Goal: Task Accomplishment & Management: Manage account settings

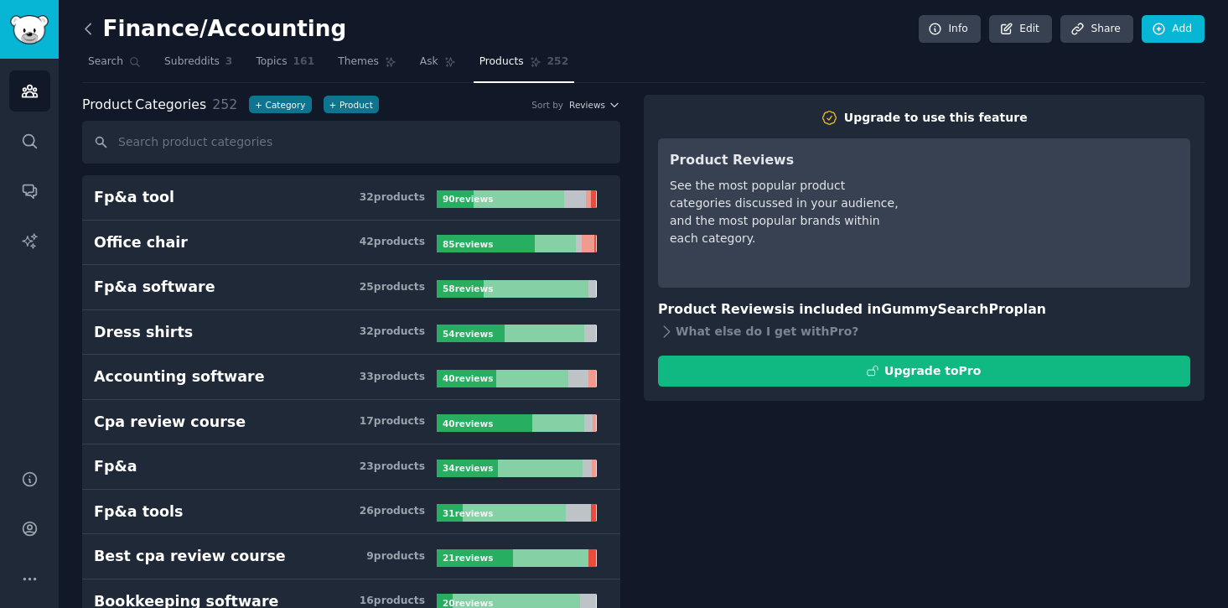
click at [87, 27] on icon at bounding box center [89, 29] width 18 height 18
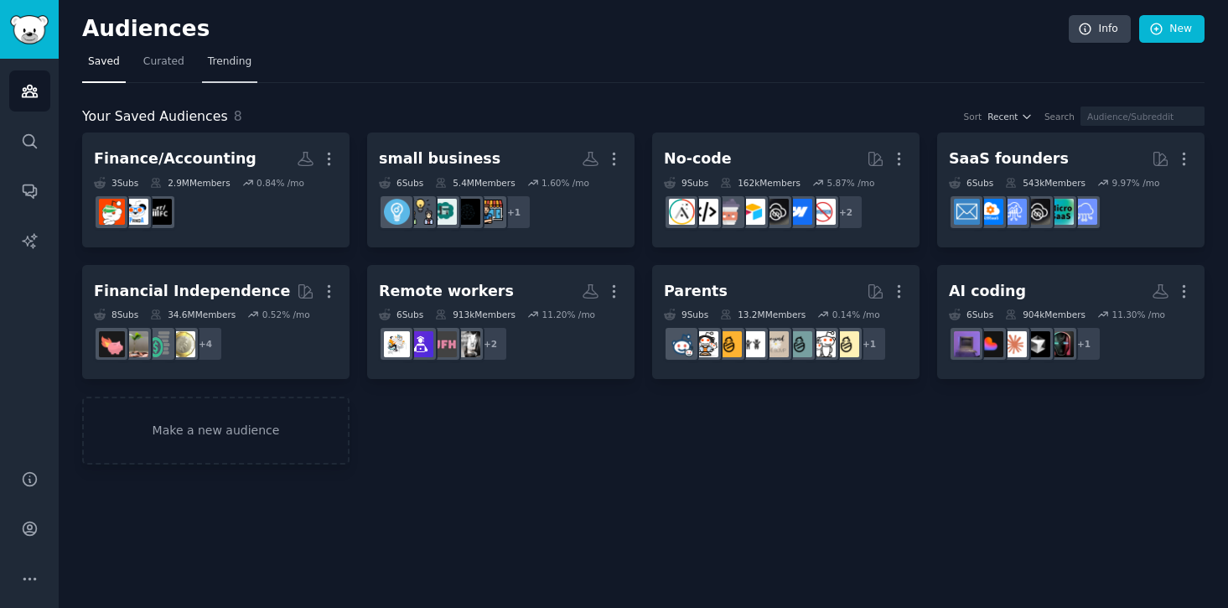
click at [216, 66] on span "Trending" at bounding box center [230, 61] width 44 height 15
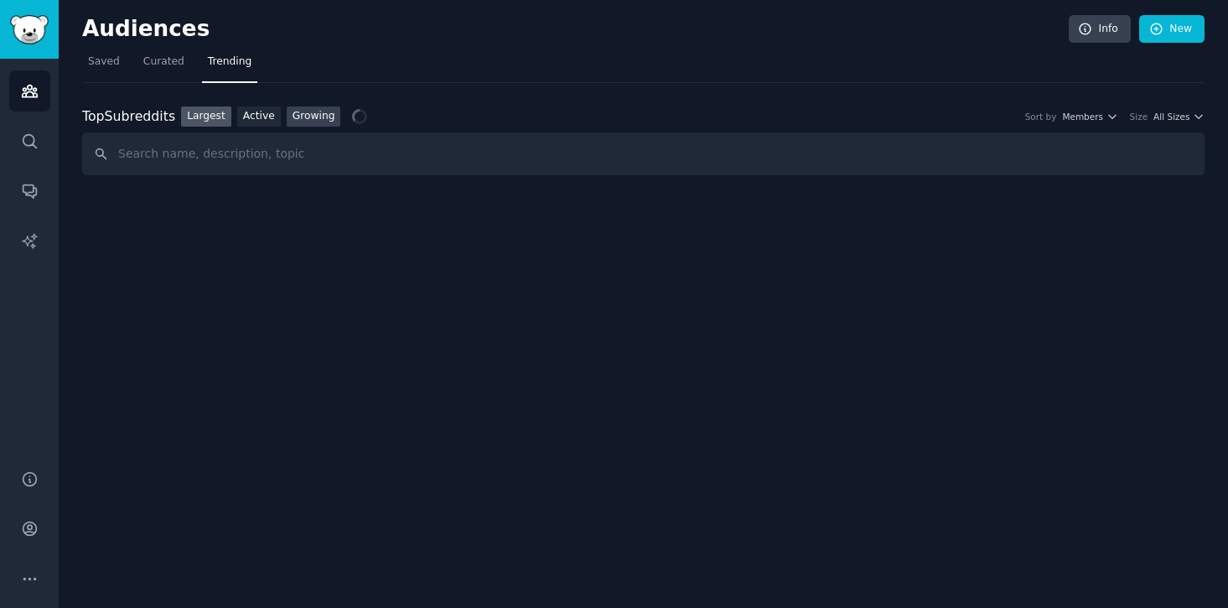
click at [328, 120] on link "Growing" at bounding box center [314, 116] width 54 height 21
click at [1108, 117] on icon "button" at bounding box center [1113, 117] width 12 height 12
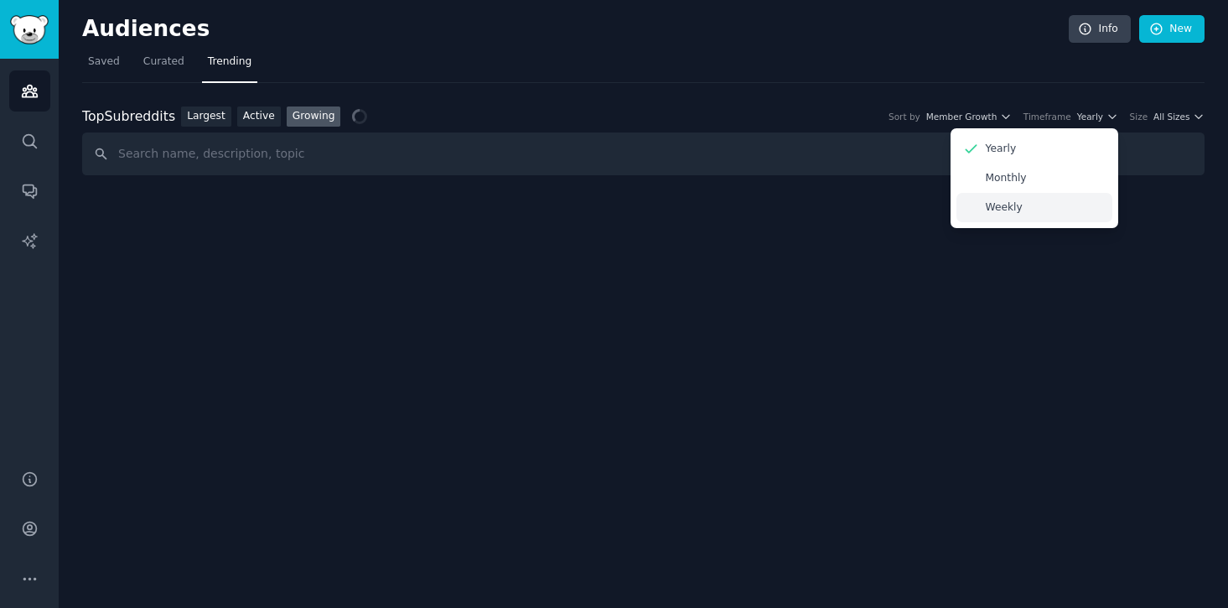
click at [1037, 207] on div "Weekly" at bounding box center [1035, 207] width 156 height 29
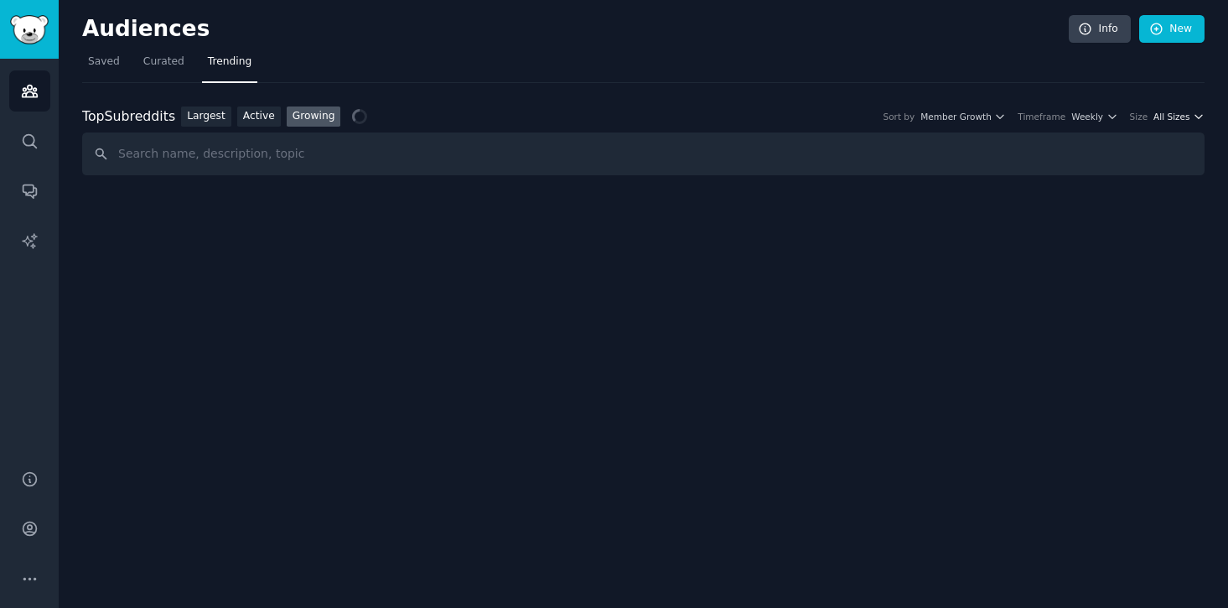
click at [1180, 112] on span "All Sizes" at bounding box center [1172, 117] width 36 height 12
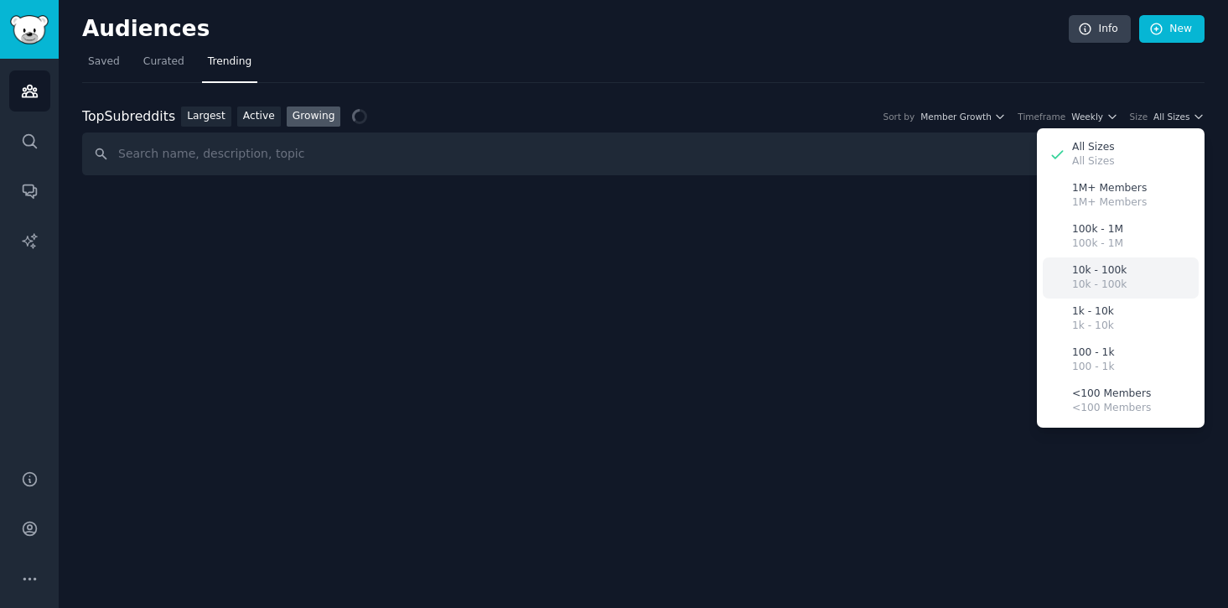
click at [1113, 283] on p "10k - 100k" at bounding box center [1099, 285] width 54 height 15
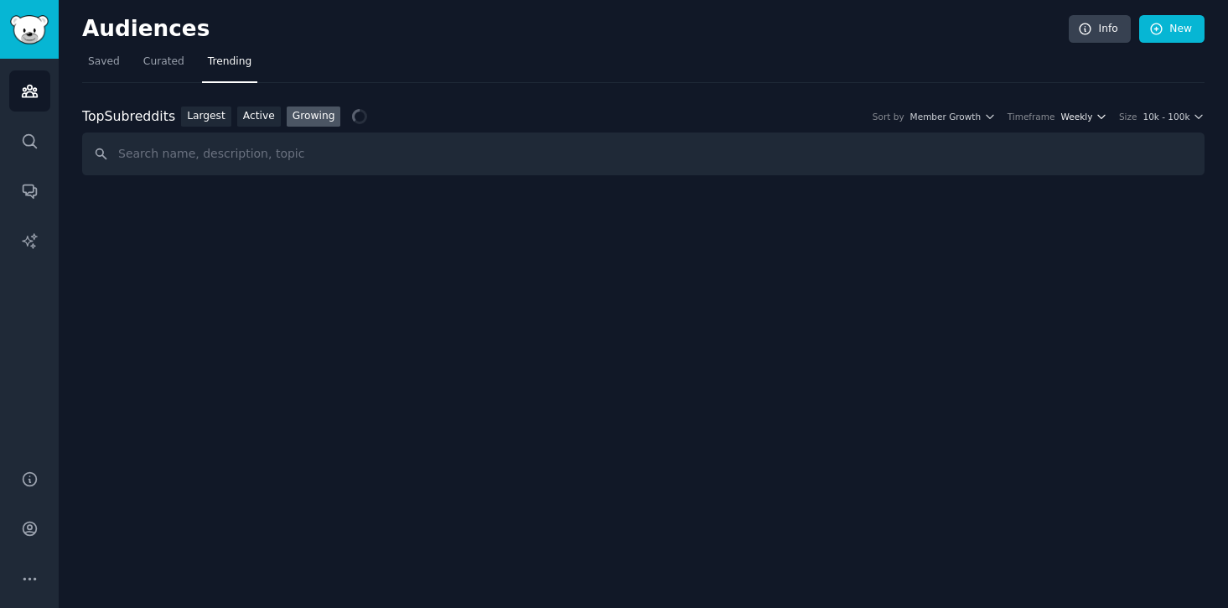
click at [1101, 121] on icon "button" at bounding box center [1102, 117] width 12 height 12
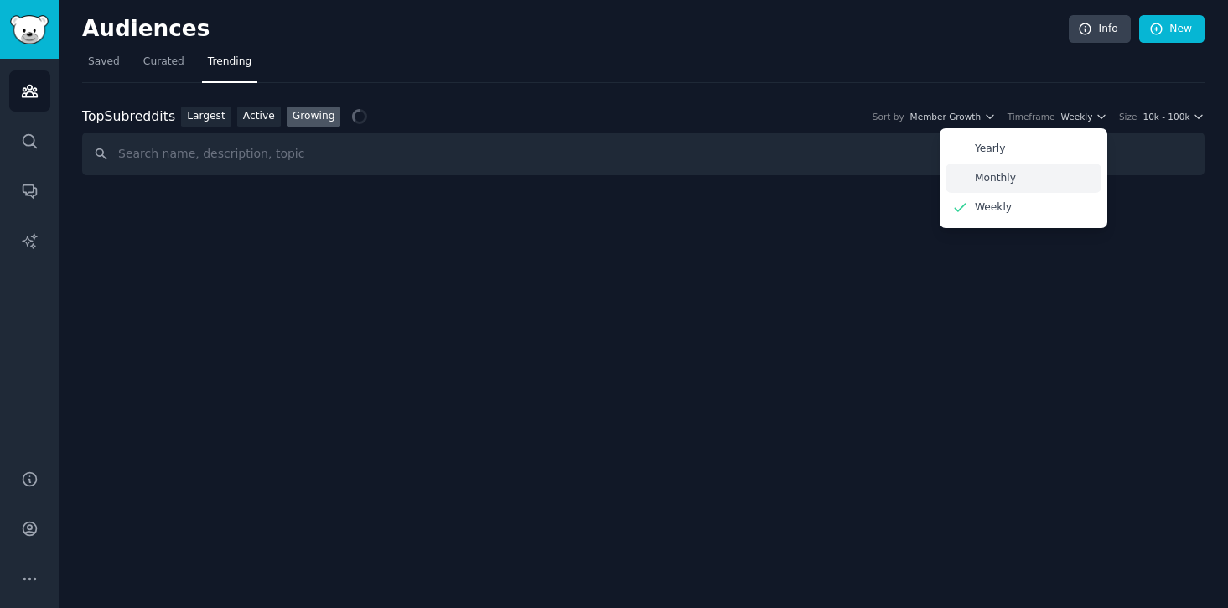
click at [1046, 184] on div "Monthly" at bounding box center [1024, 177] width 156 height 29
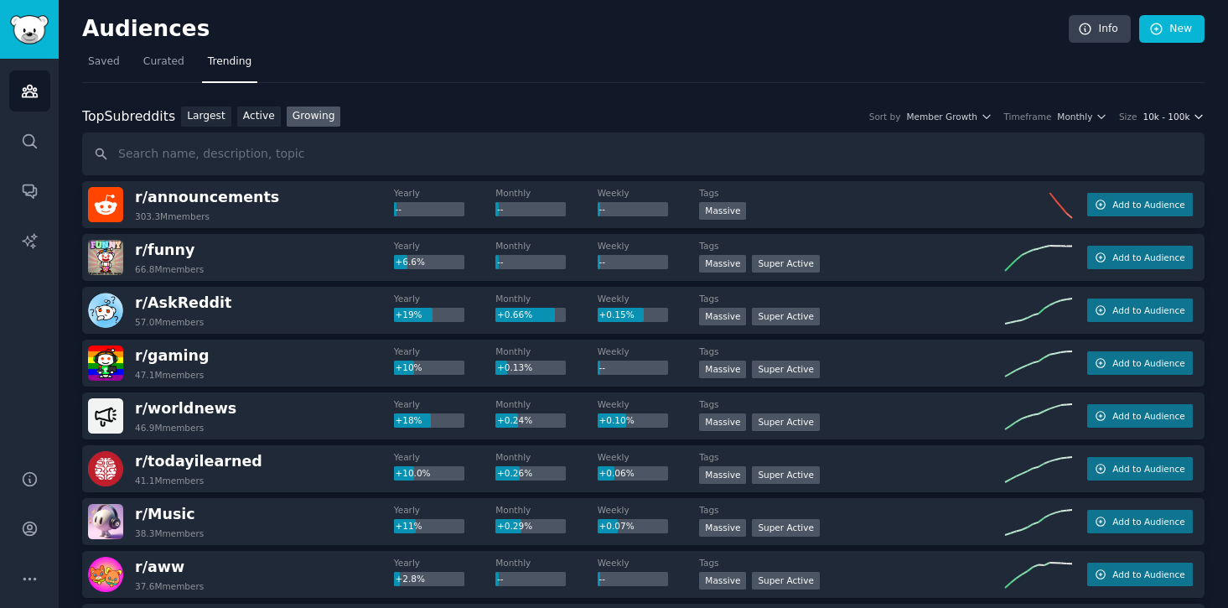
click at [1160, 115] on span "10k - 100k" at bounding box center [1166, 117] width 47 height 12
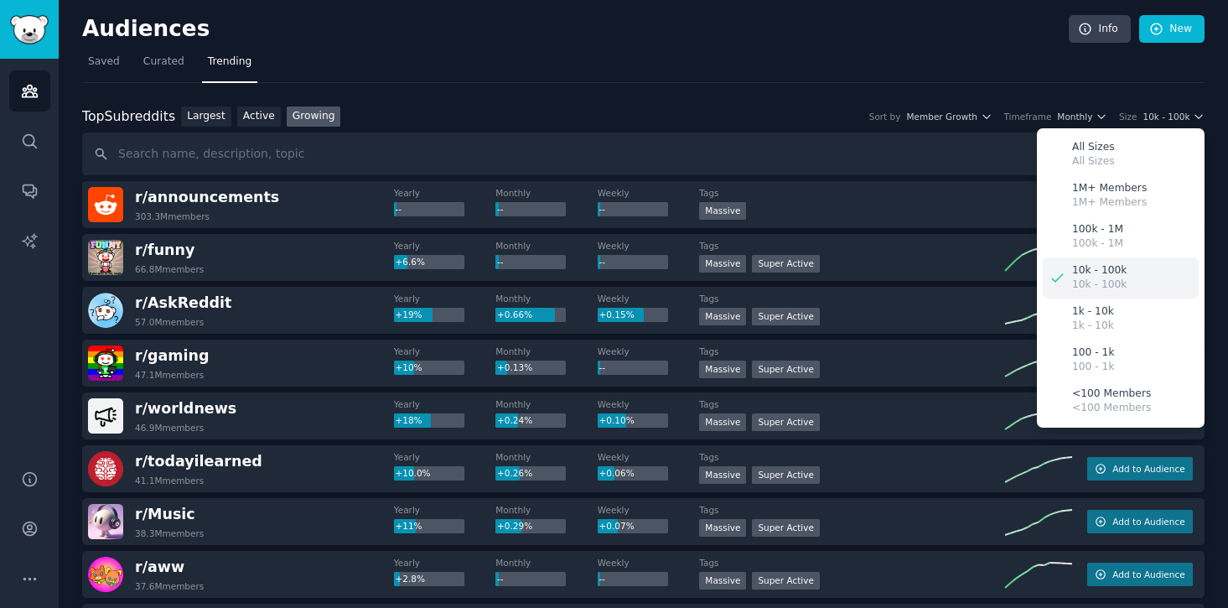
click at [1126, 278] on div "10k - 100k 10k - 100k" at bounding box center [1121, 277] width 156 height 41
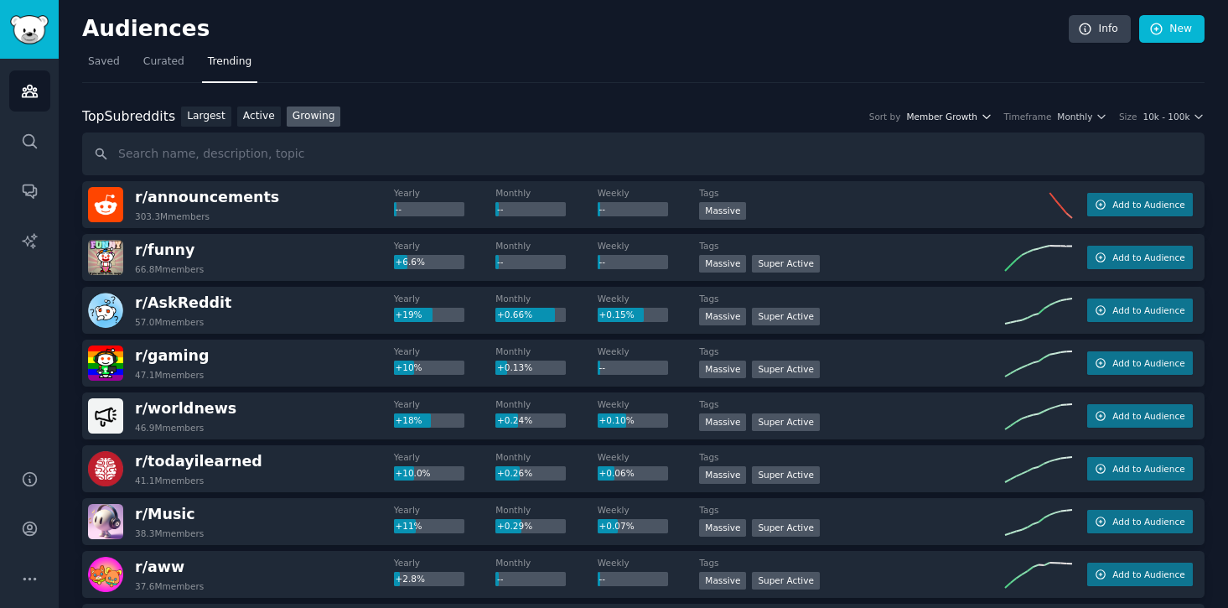
click at [977, 121] on span "Member Growth" at bounding box center [941, 117] width 71 height 12
click at [972, 138] on div "Member Growth" at bounding box center [909, 148] width 156 height 29
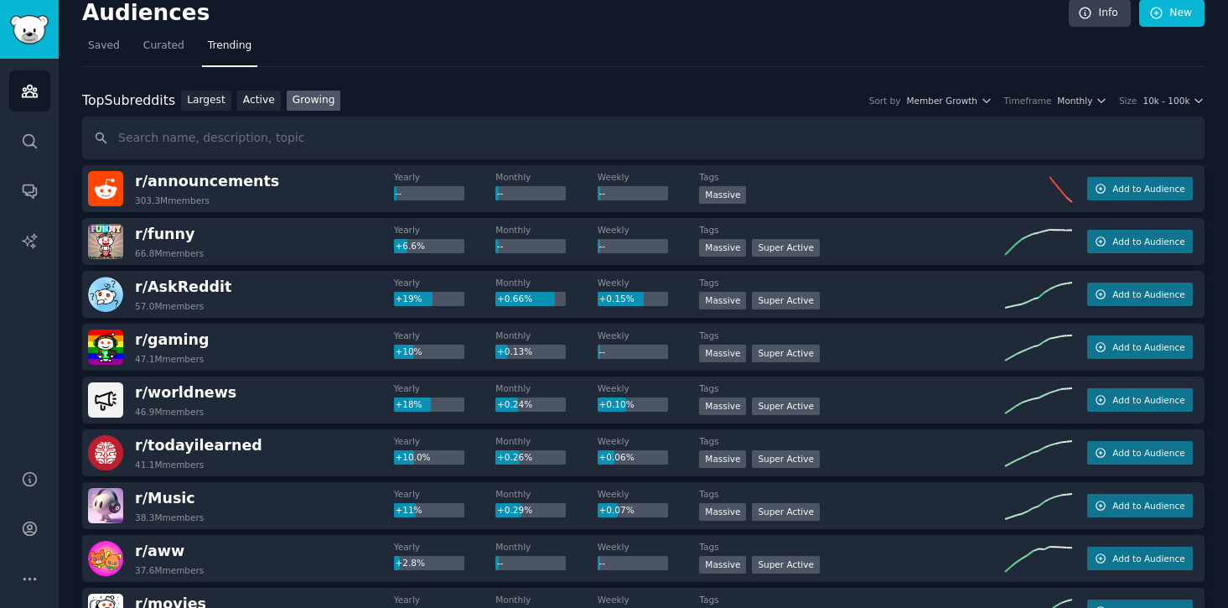
scroll to position [21, 0]
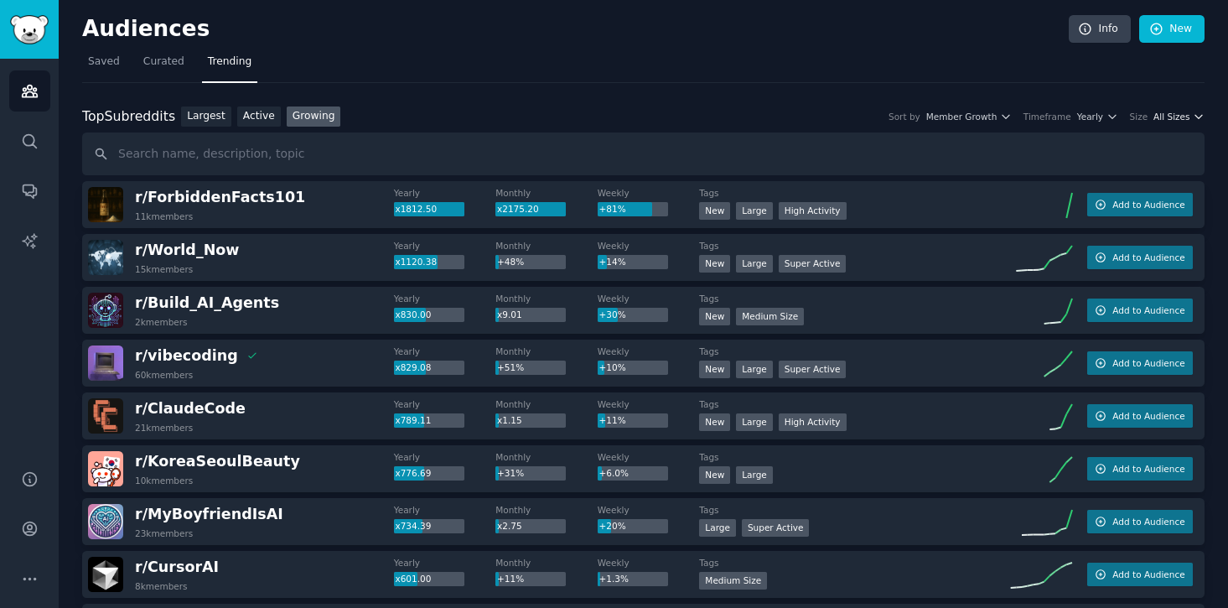
click at [1186, 117] on button "All Sizes" at bounding box center [1179, 117] width 51 height 12
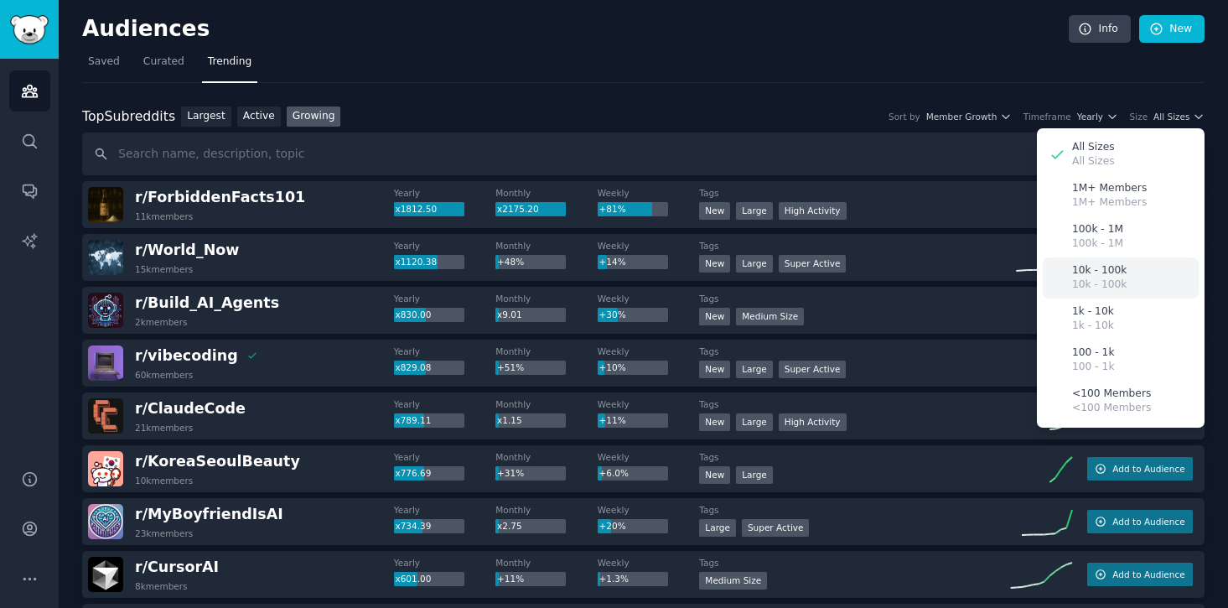
click at [1108, 263] on p "10k - 100k" at bounding box center [1099, 270] width 54 height 15
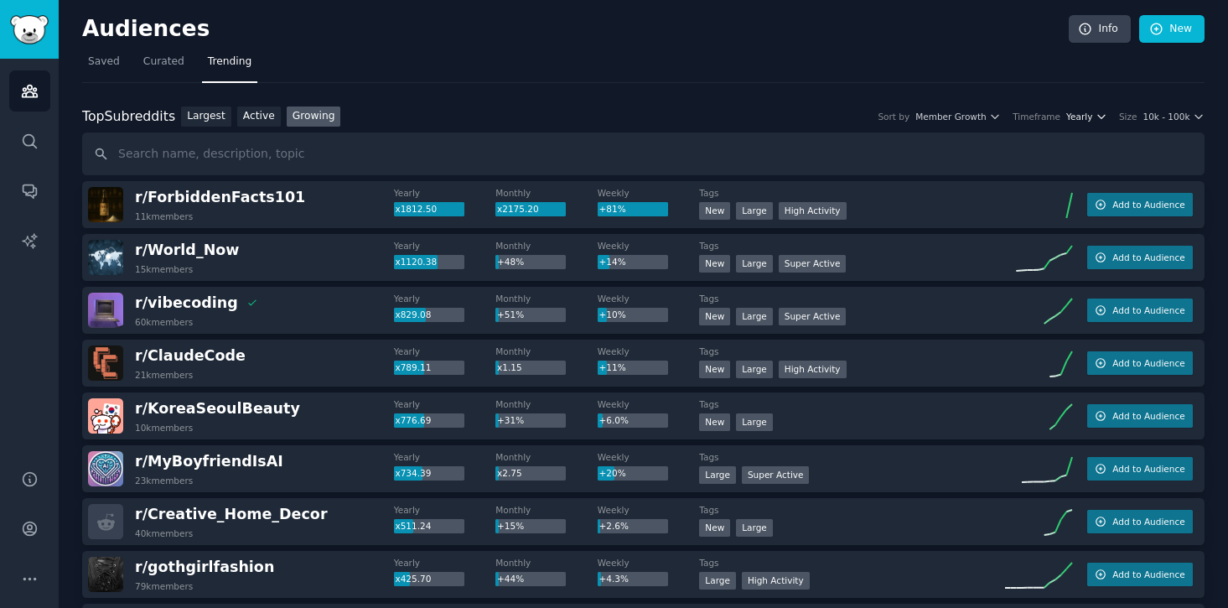
click at [1082, 118] on span "Yearly" at bounding box center [1079, 117] width 26 height 12
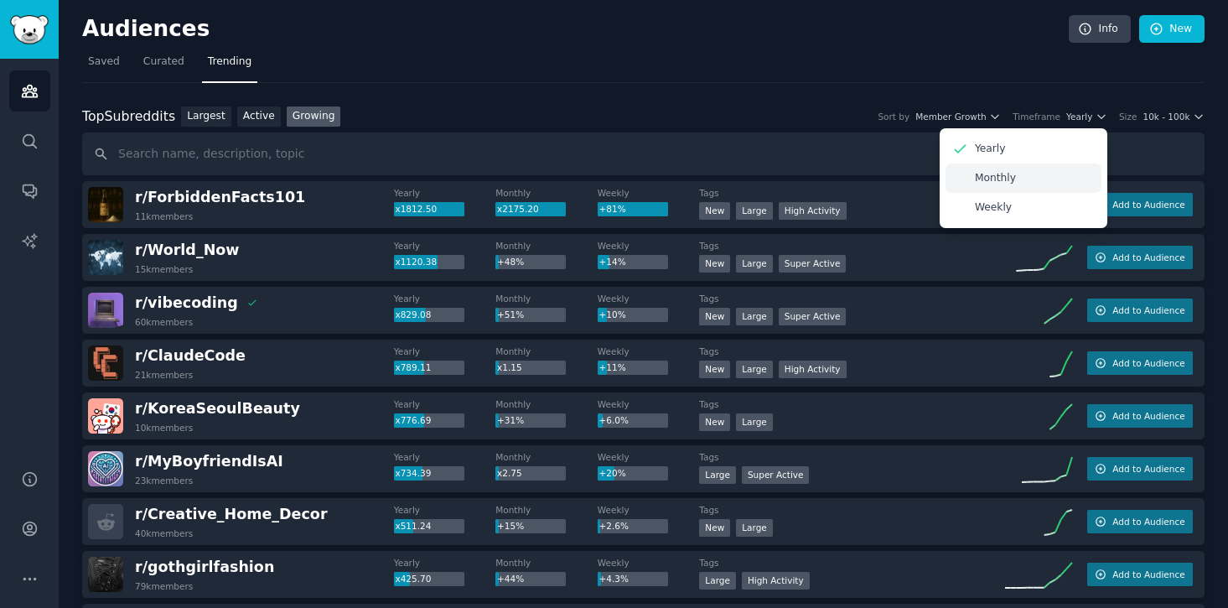
click at [1051, 182] on div "Monthly" at bounding box center [1024, 177] width 156 height 29
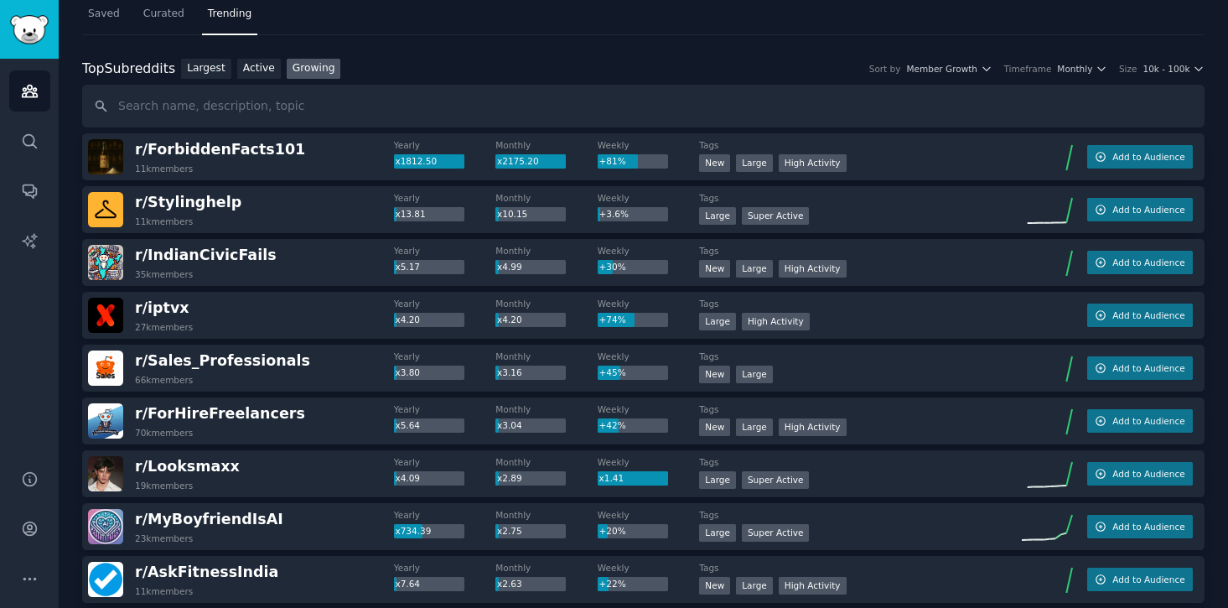
scroll to position [73, 0]
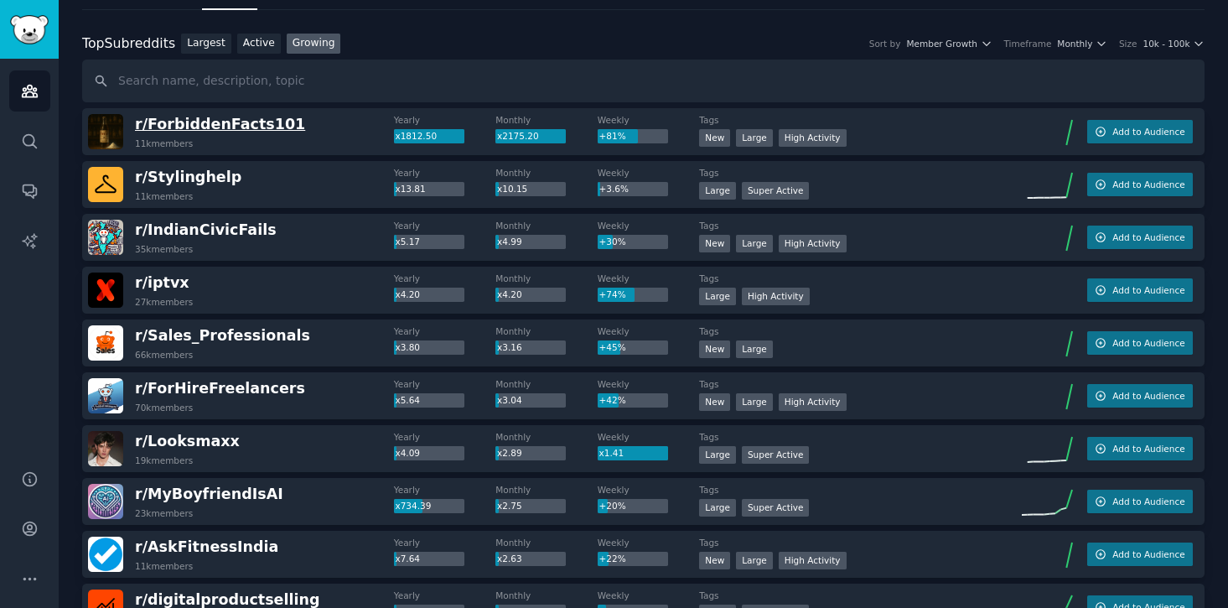
click at [244, 118] on span "r/ ForbiddenFacts101" at bounding box center [220, 124] width 170 height 17
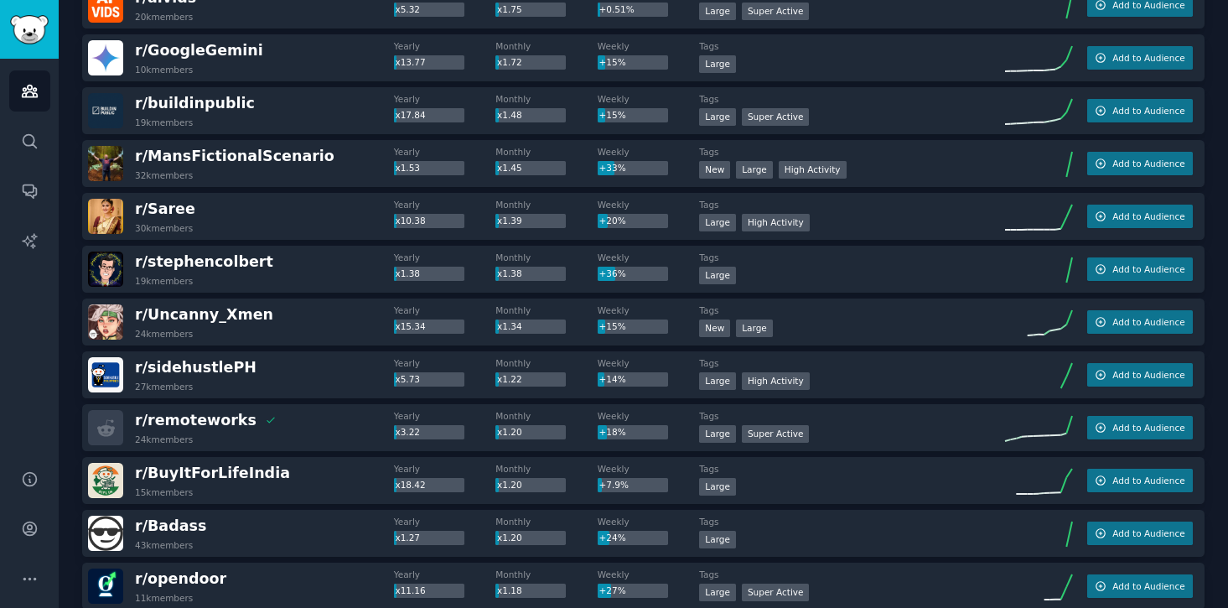
scroll to position [1109, 0]
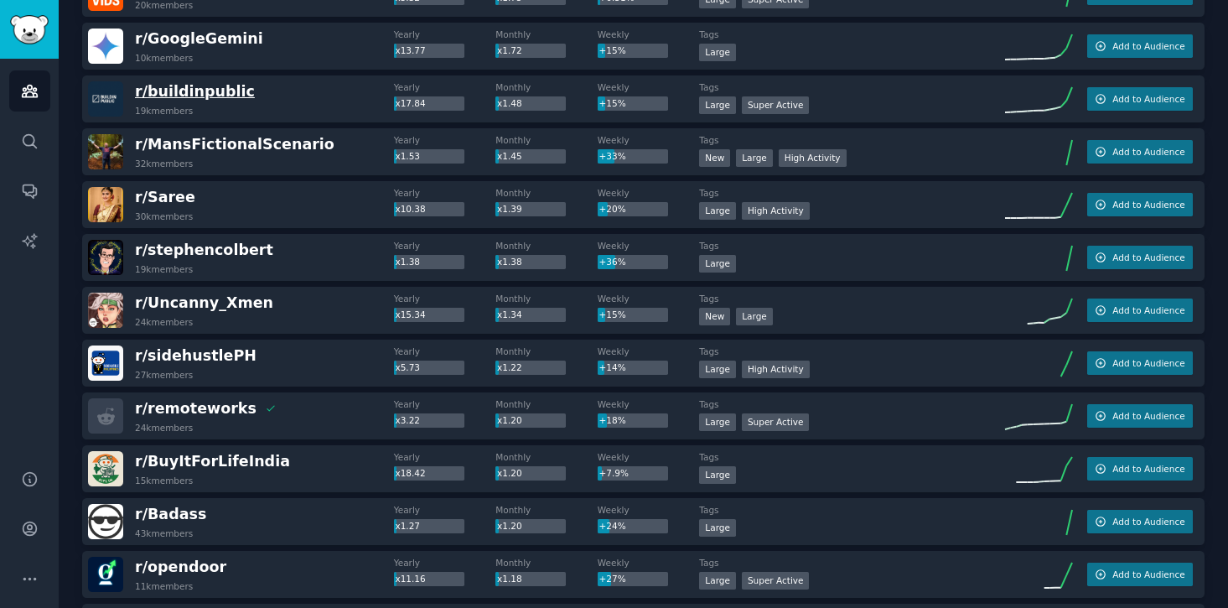
click at [220, 93] on span "r/ buildinpublic" at bounding box center [195, 91] width 120 height 17
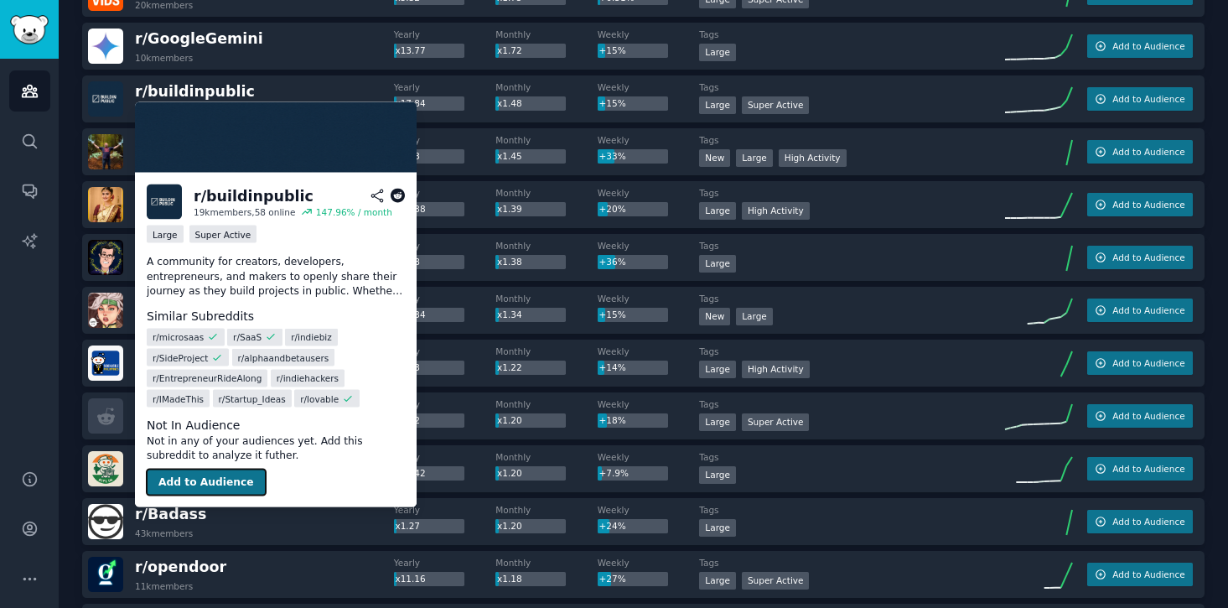
click at [200, 480] on button "Add to Audience" at bounding box center [206, 482] width 119 height 27
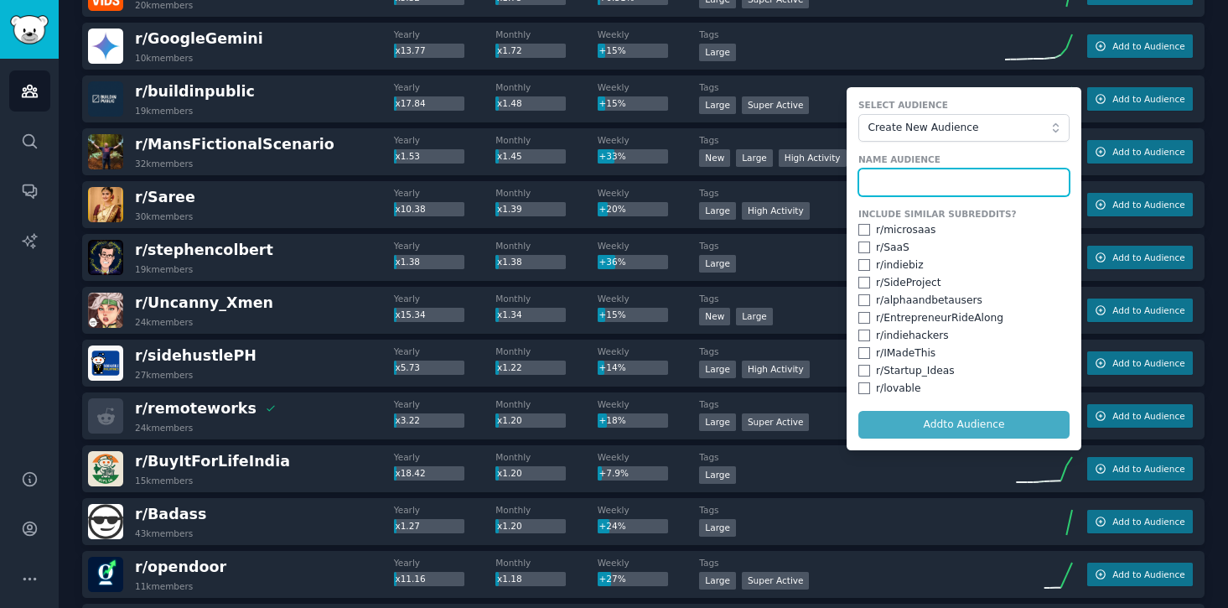
scroll to position [1133, 0]
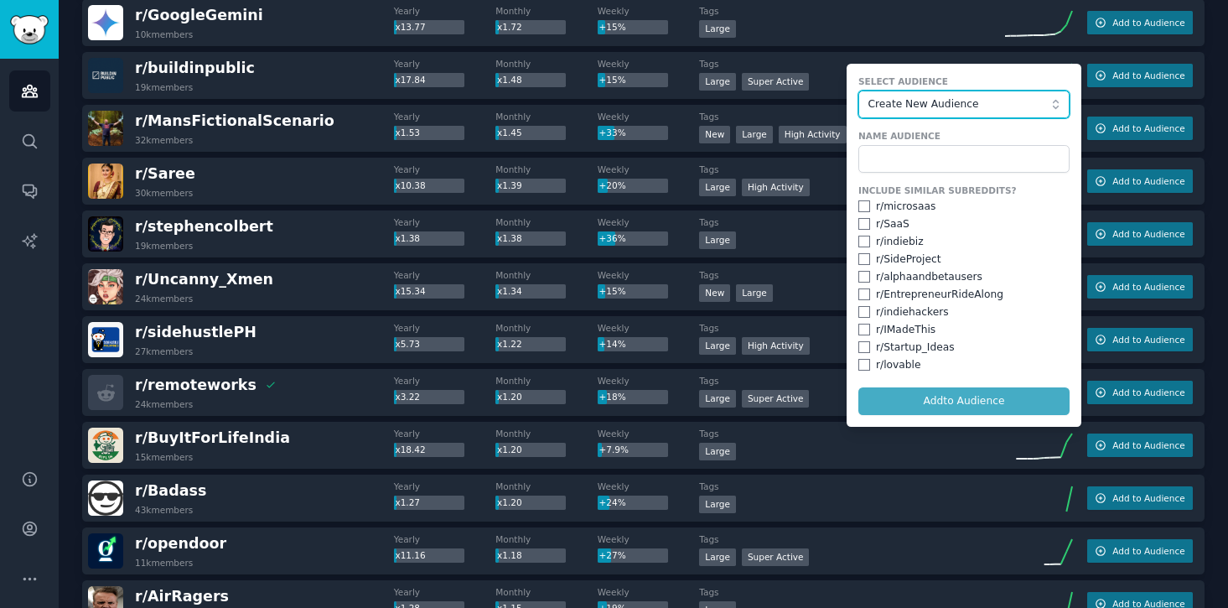
click at [971, 96] on button "Create New Audience" at bounding box center [964, 105] width 211 height 29
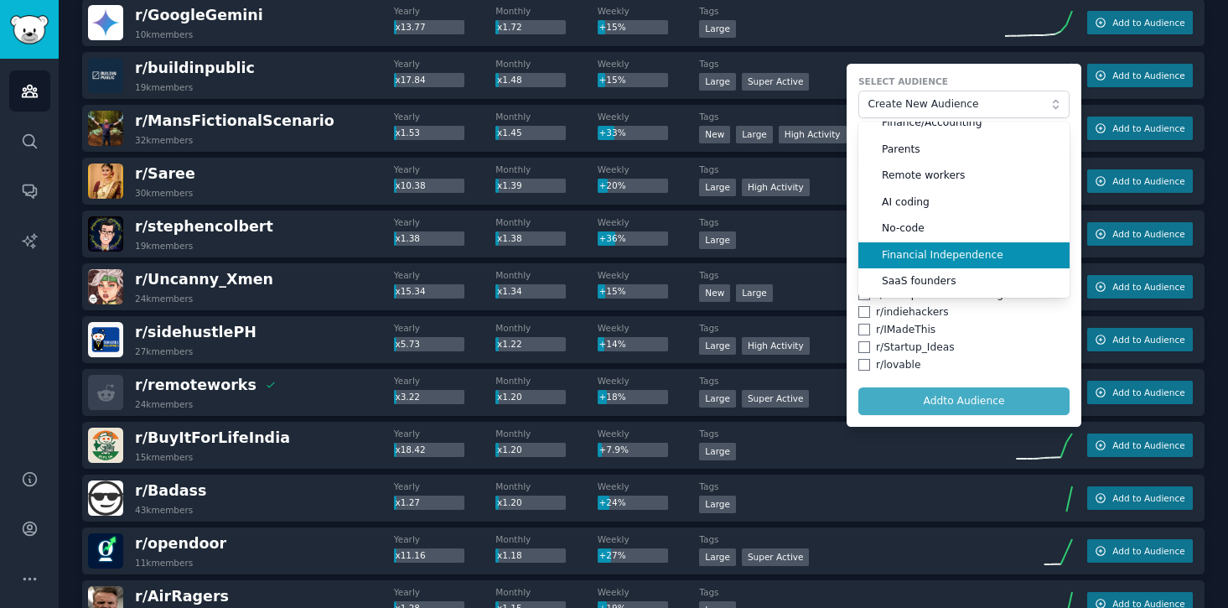
scroll to position [0, 0]
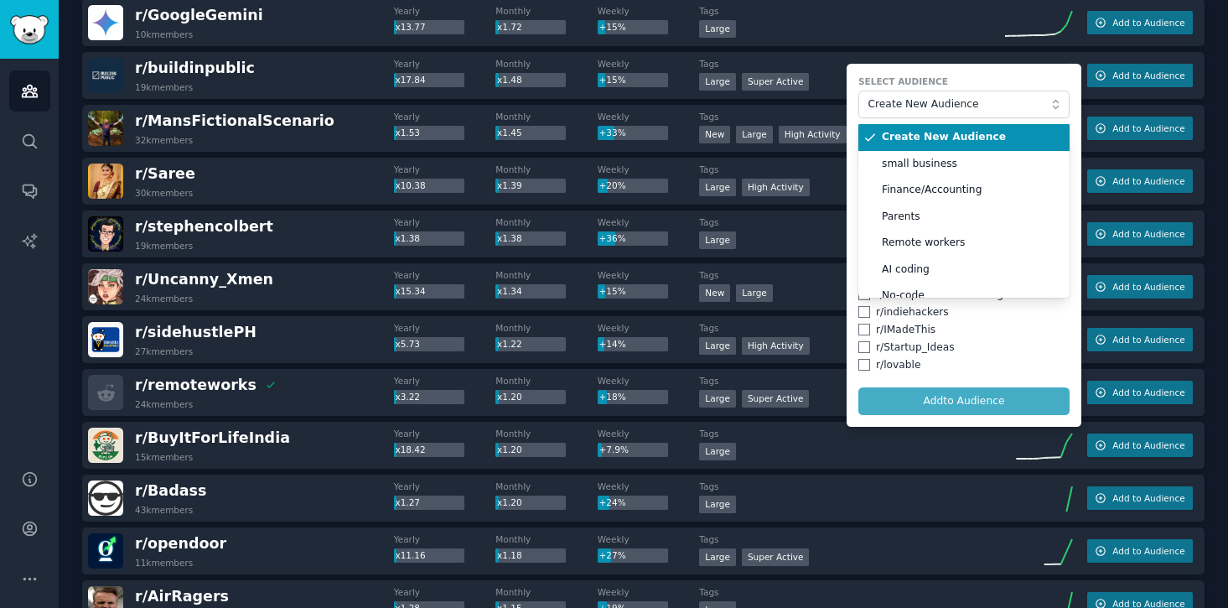
click at [973, 138] on span "Create New Audience" at bounding box center [970, 137] width 176 height 15
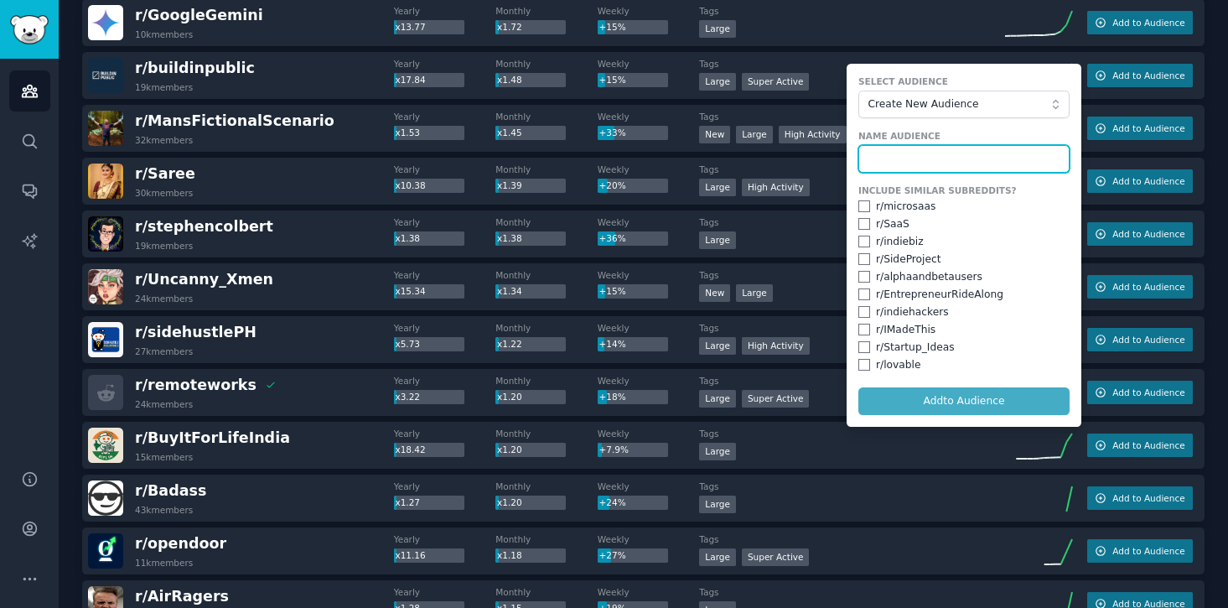
click at [959, 147] on input "text" at bounding box center [964, 159] width 211 height 29
click at [859, 204] on input "checkbox" at bounding box center [865, 206] width 12 height 12
checkbox input "true"
click at [859, 293] on input "checkbox" at bounding box center [865, 294] width 12 height 12
checkbox input "true"
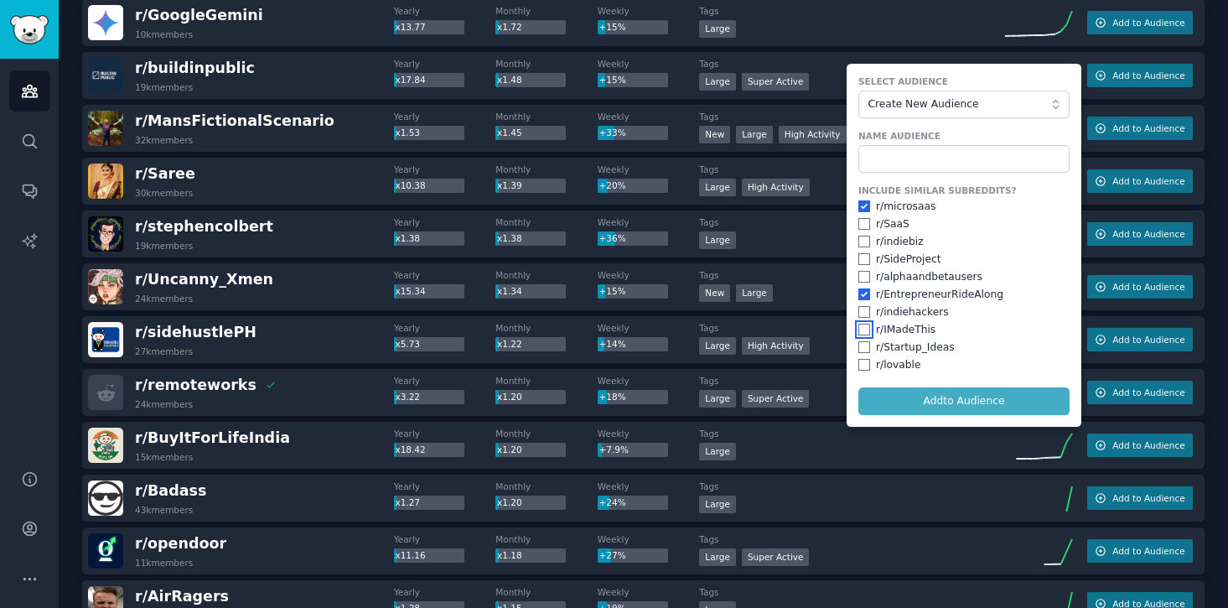
click at [860, 330] on input "checkbox" at bounding box center [865, 330] width 12 height 12
checkbox input "true"
click at [862, 345] on input "checkbox" at bounding box center [865, 347] width 12 height 12
checkbox input "true"
click at [924, 402] on form "Select Audience Create New Audience Name Audience Include Similar Subreddits? r…" at bounding box center [964, 245] width 235 height 363
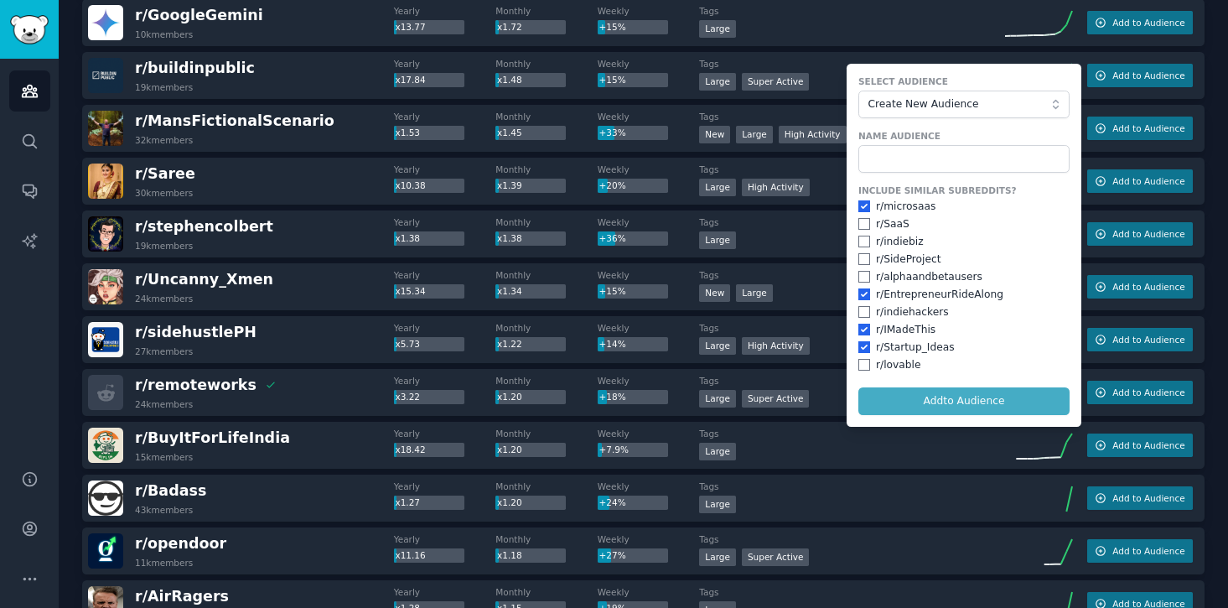
click at [938, 393] on form "Select Audience Create New Audience Name Audience Include Similar Subreddits? r…" at bounding box center [964, 245] width 235 height 363
click at [1002, 160] on input "text" at bounding box center [964, 159] width 211 height 29
type input "n"
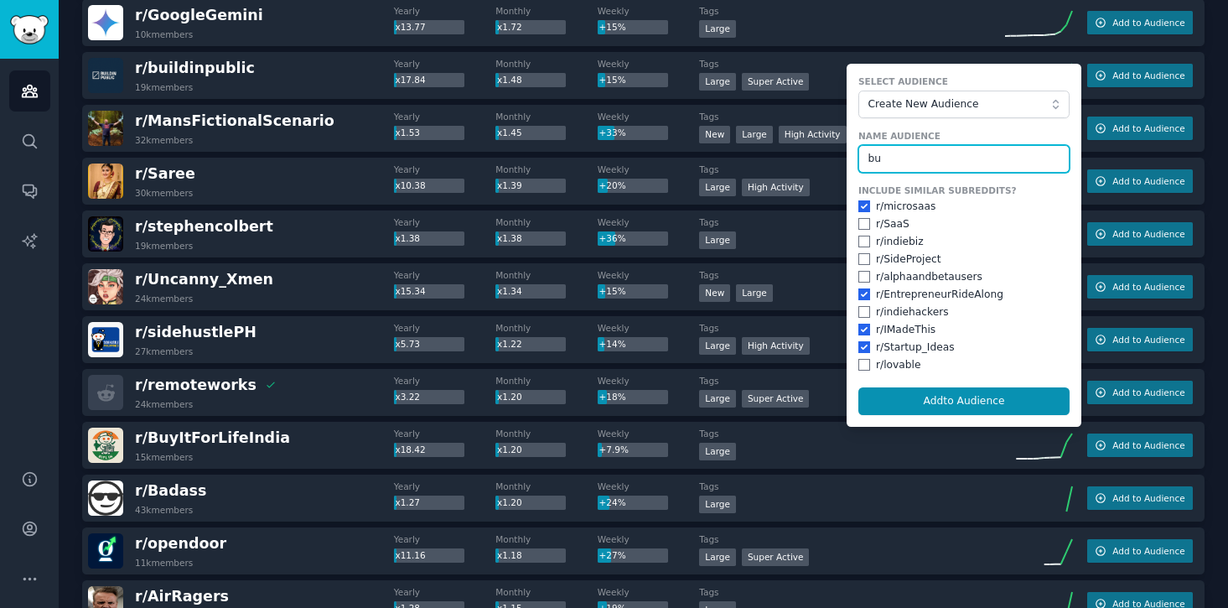
type input "b"
type input "microsaas"
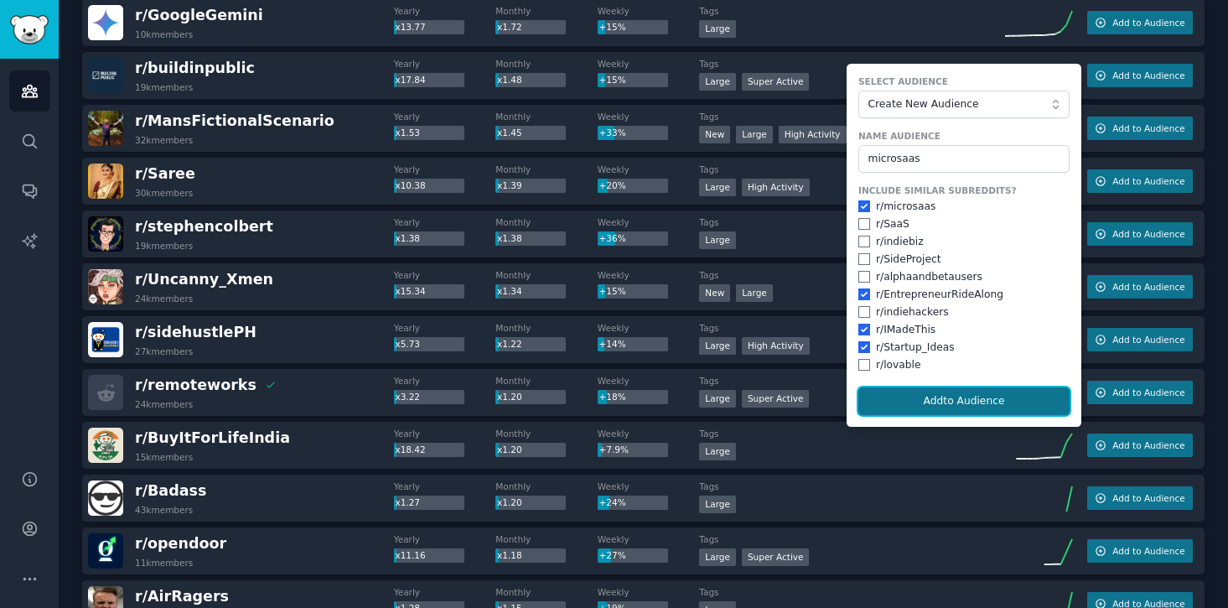
click at [1004, 398] on button "Add to Audience" at bounding box center [964, 401] width 211 height 29
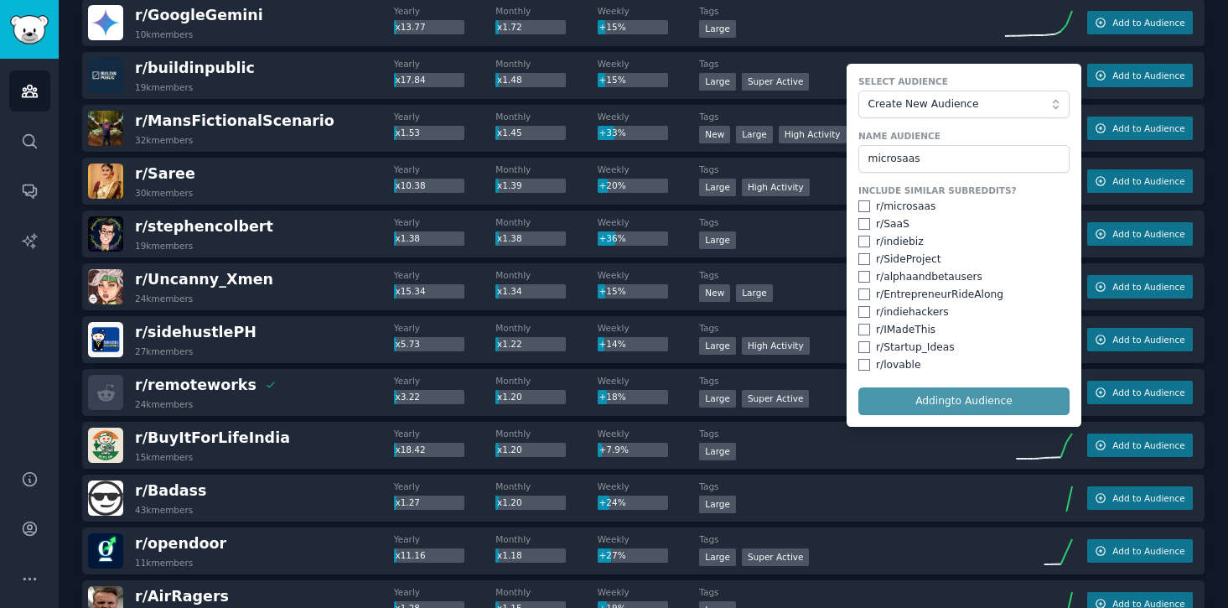
checkbox input "false"
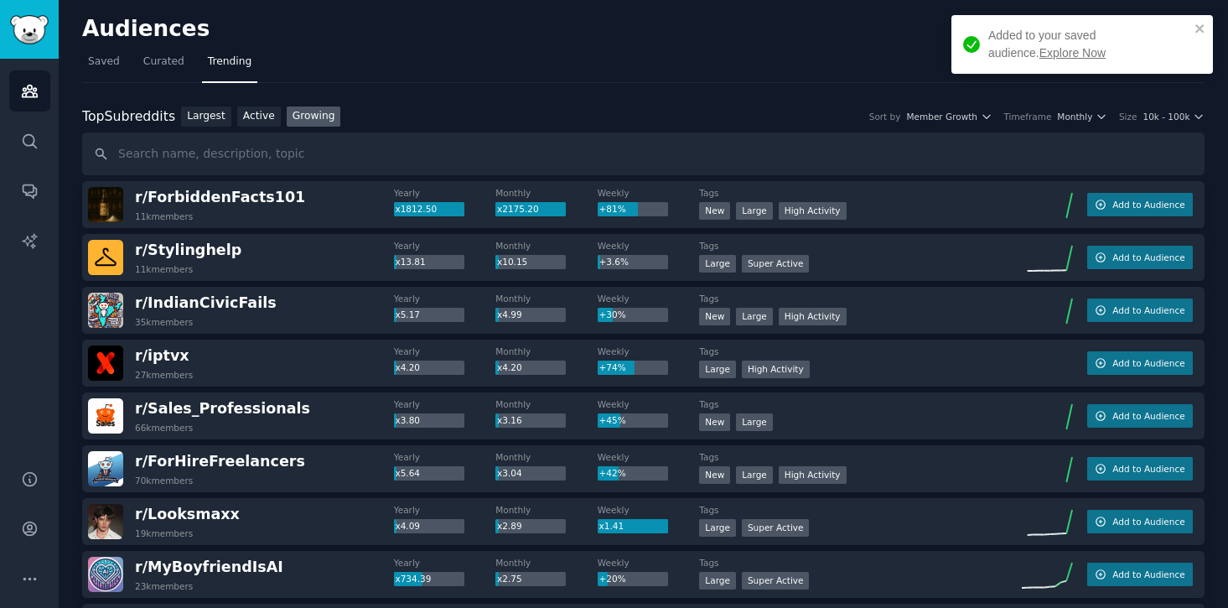
click at [1040, 53] on link "Explore Now" at bounding box center [1073, 52] width 66 height 13
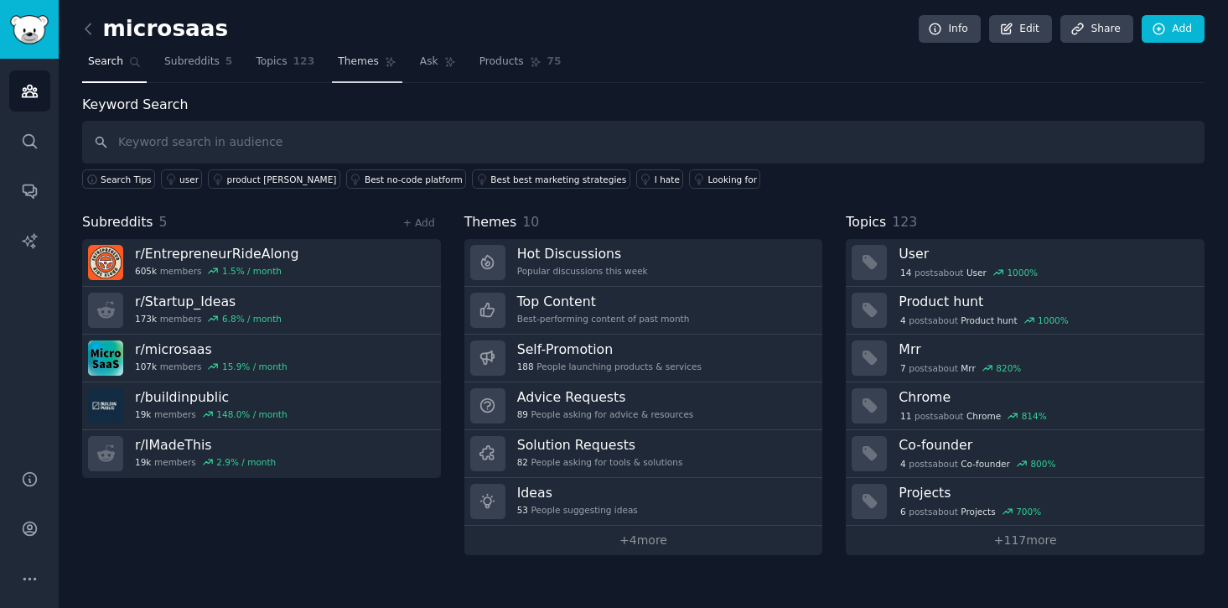
click at [361, 60] on span "Themes" at bounding box center [358, 61] width 41 height 15
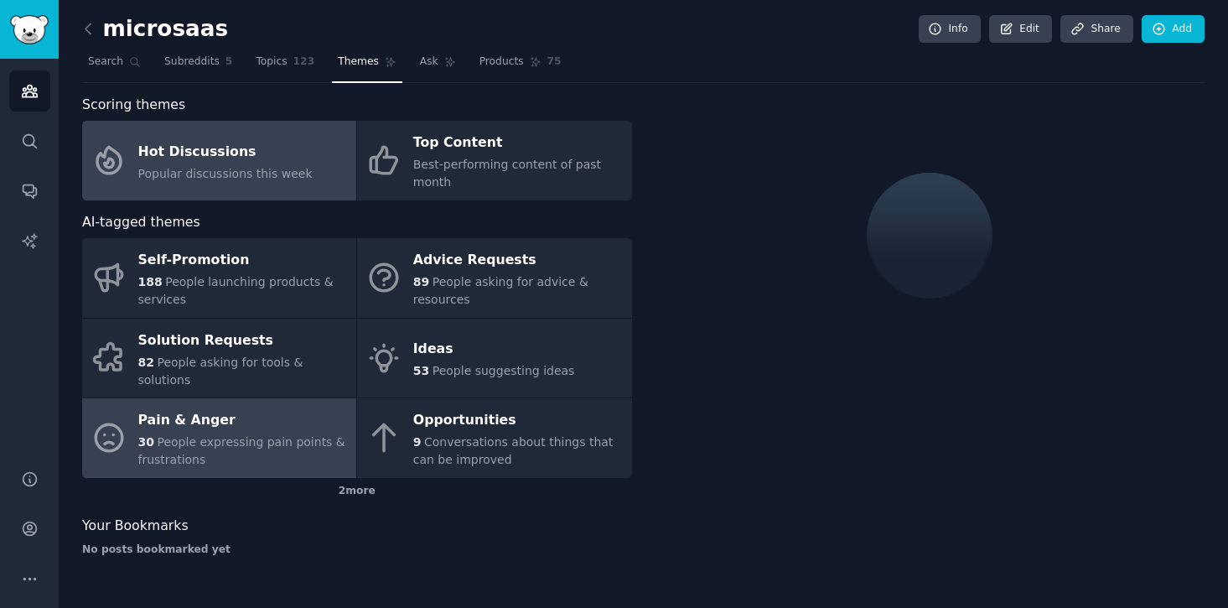
click at [196, 407] on div "Pain & Anger" at bounding box center [243, 420] width 210 height 27
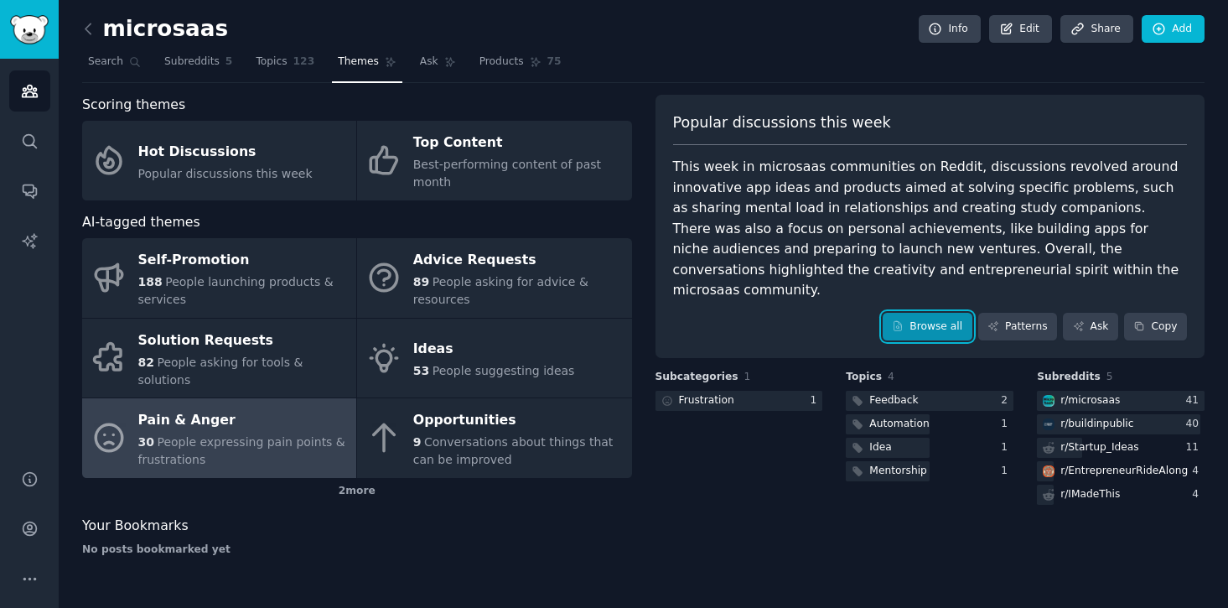
click at [936, 313] on link "Browse all" at bounding box center [928, 327] width 90 height 29
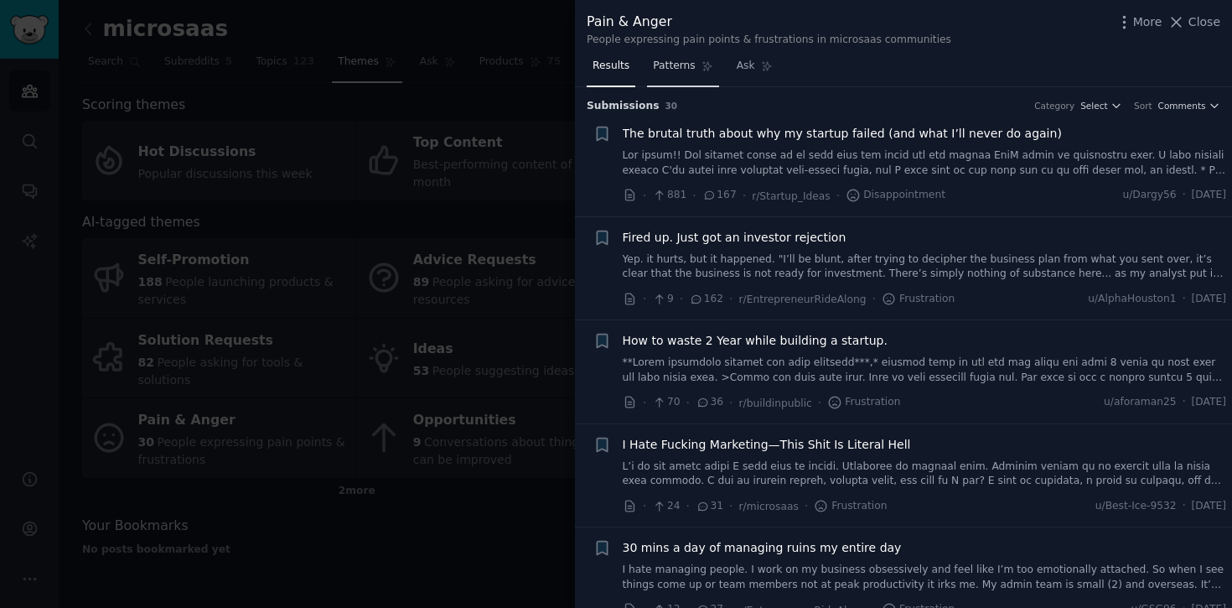
click at [685, 75] on link "Patterns" at bounding box center [682, 70] width 71 height 34
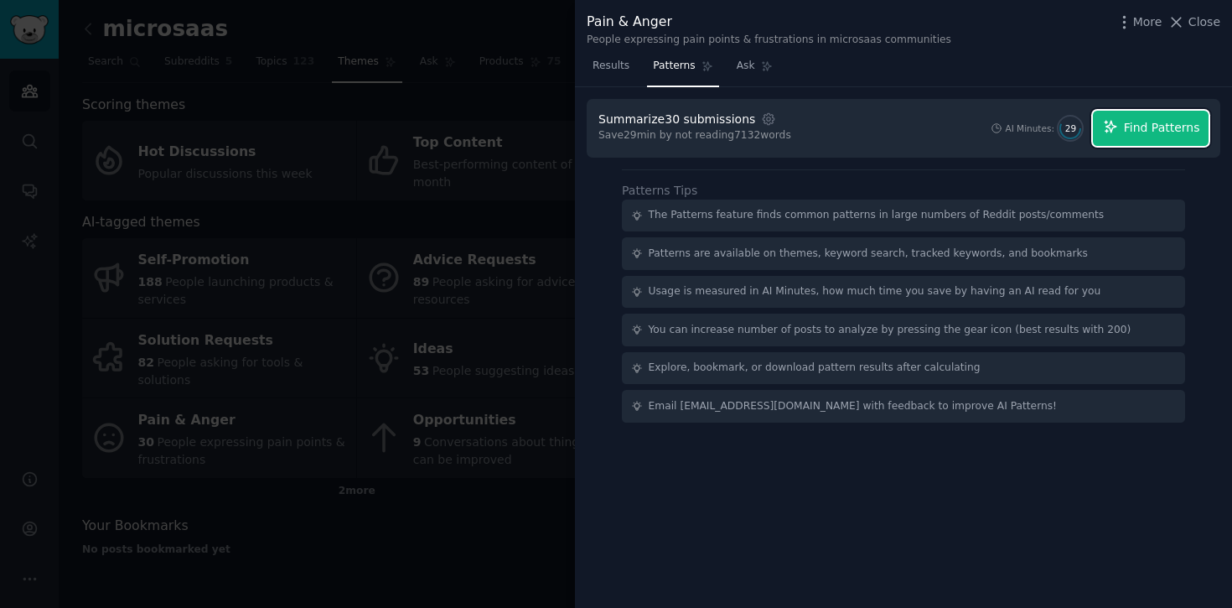
click at [1138, 129] on span "Find Patterns" at bounding box center [1162, 128] width 76 height 18
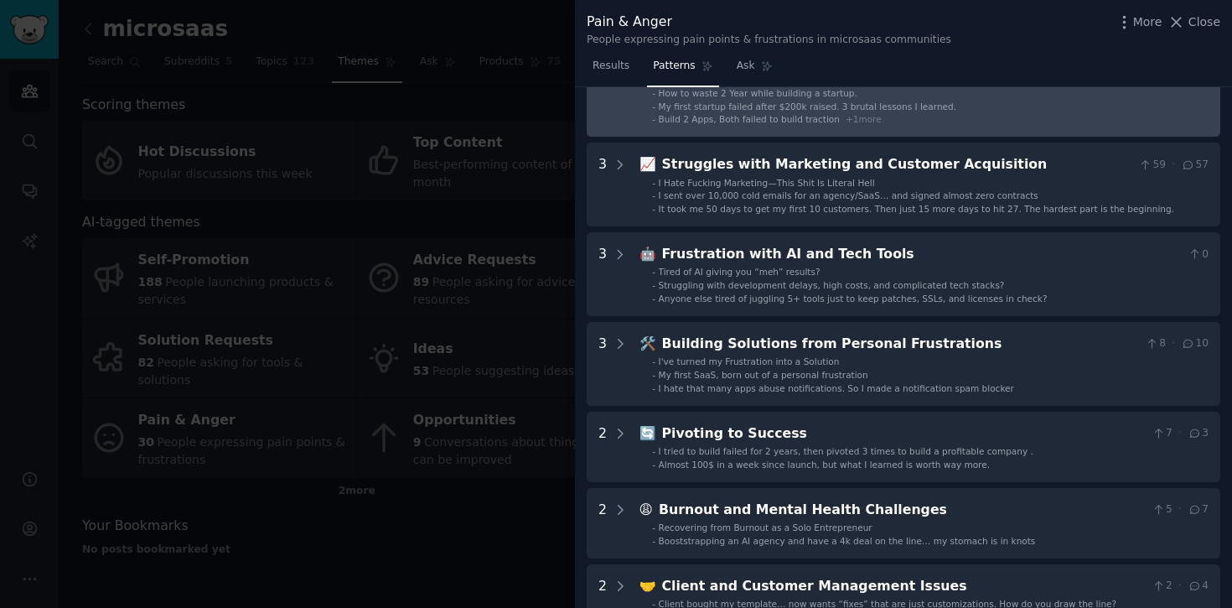
scroll to position [117, 0]
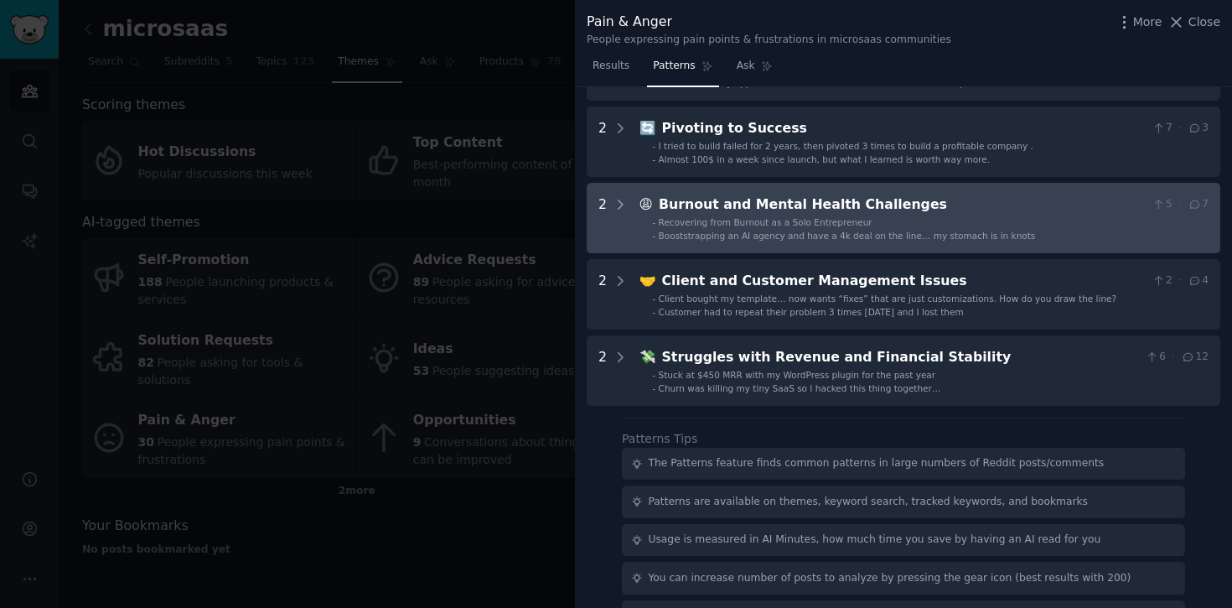
click at [627, 211] on Challenges "2 😩 Burnout and Mental Health Challenges 5 · 7 - Recovering from Burnout as a S…" at bounding box center [904, 218] width 634 height 70
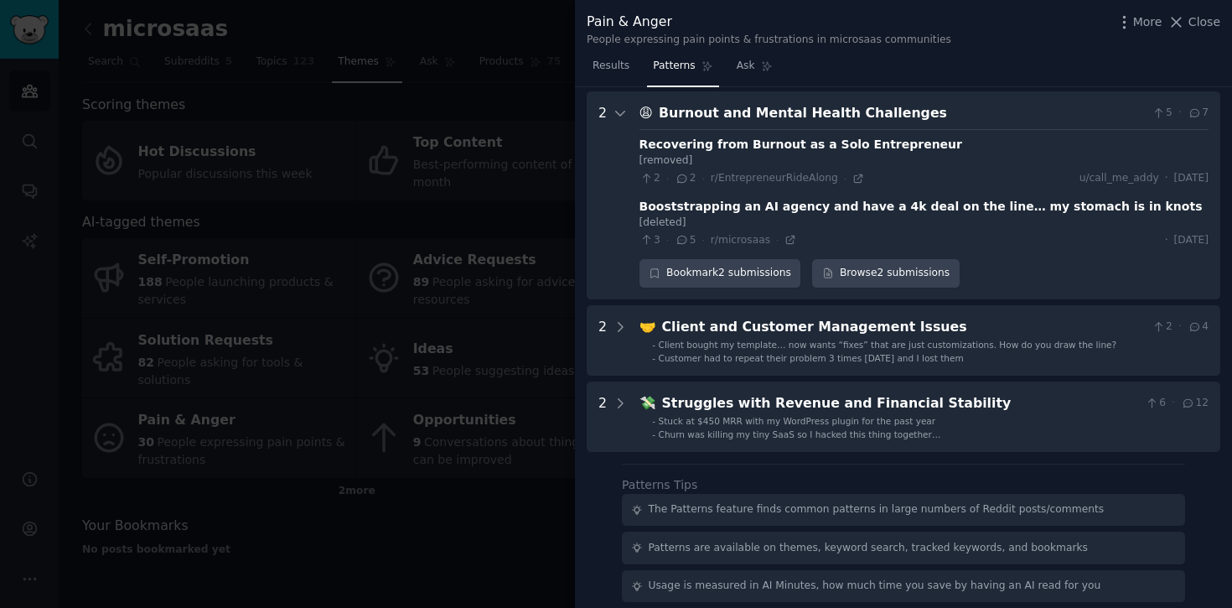
scroll to position [503, 0]
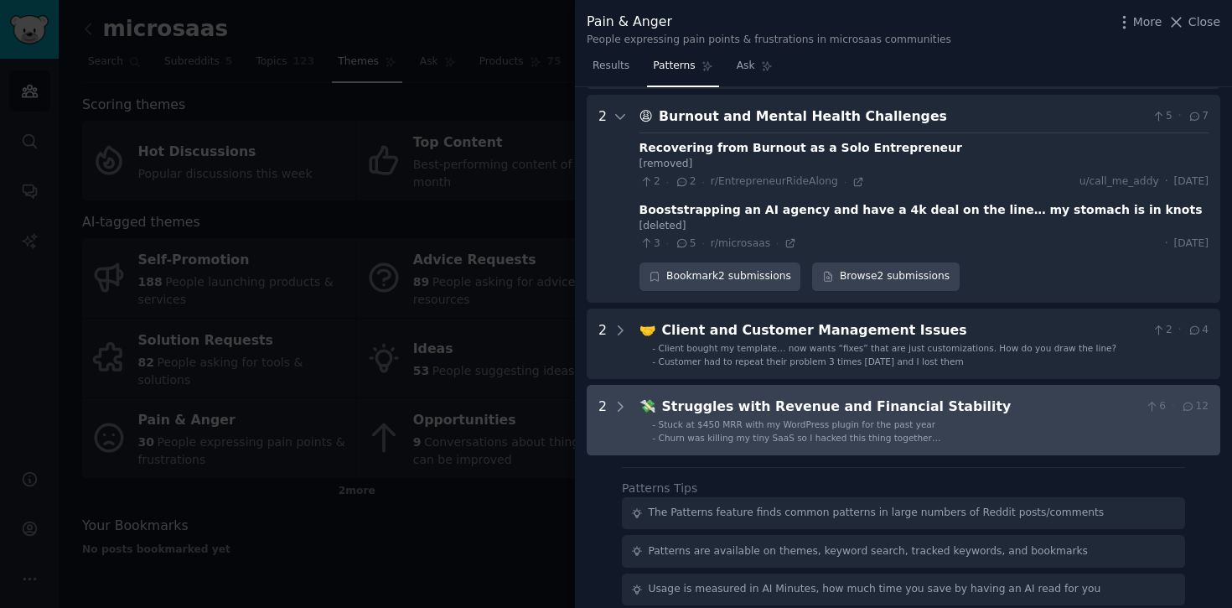
click at [663, 402] on div "Struggles with Revenue and Financial Stability" at bounding box center [900, 407] width 477 height 21
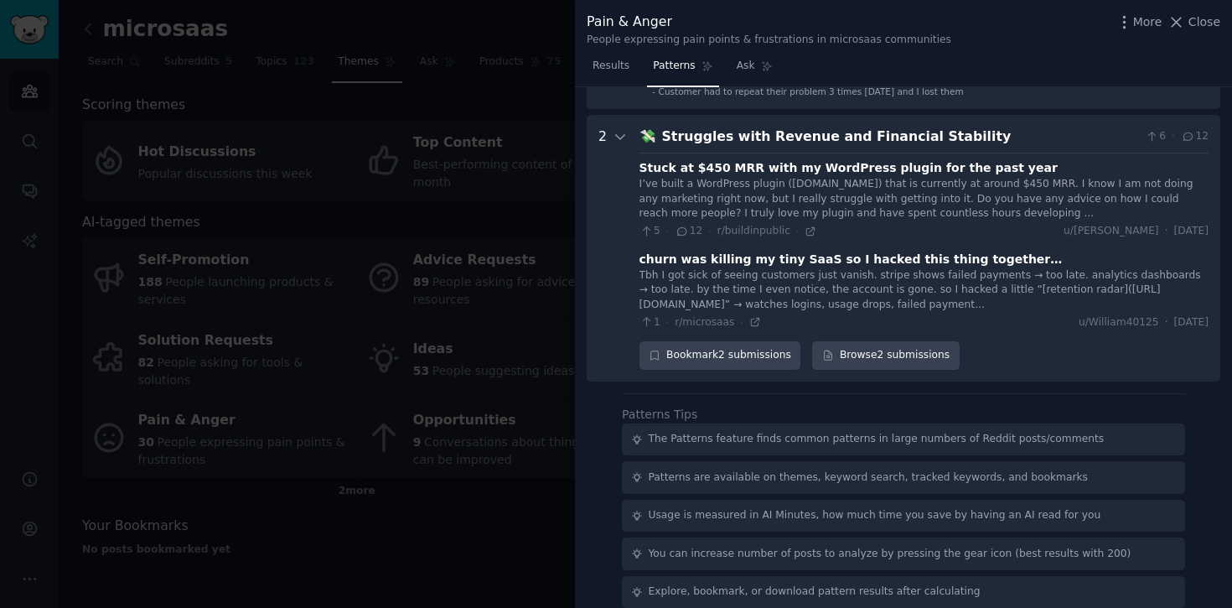
scroll to position [702, 0]
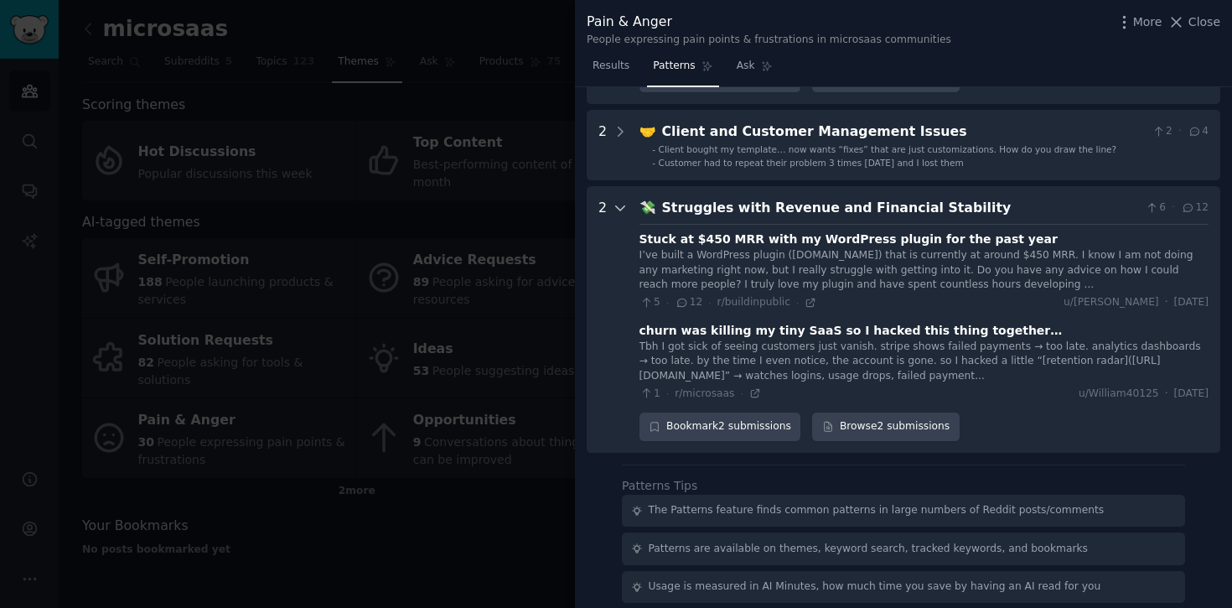
click at [614, 213] on icon at bounding box center [620, 207] width 15 height 15
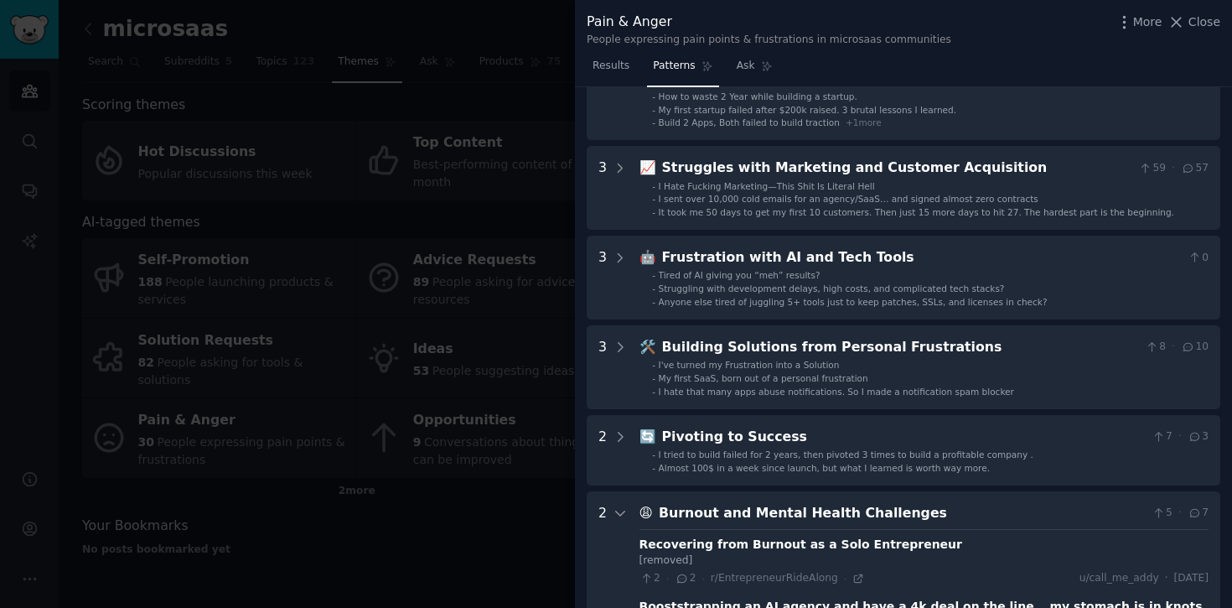
scroll to position [0, 0]
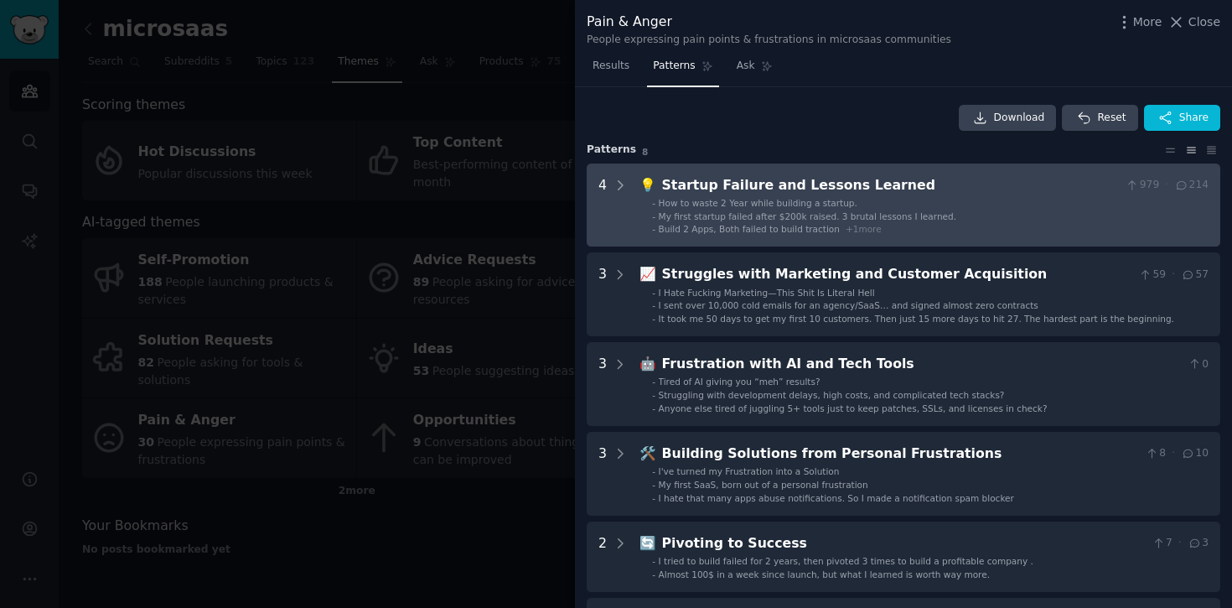
click at [867, 210] on div "My first startup failed after $200k raised. 3 brutal lessons I learned." at bounding box center [808, 216] width 298 height 12
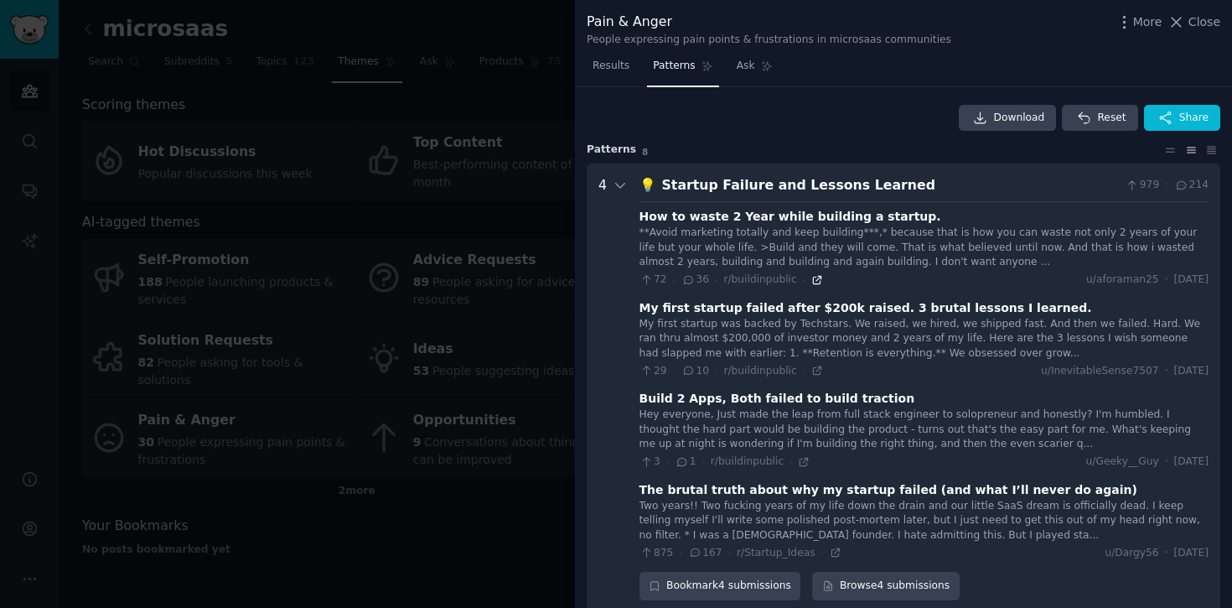
click at [812, 282] on icon at bounding box center [818, 280] width 12 height 12
click at [1191, 20] on span "Close" at bounding box center [1205, 22] width 32 height 18
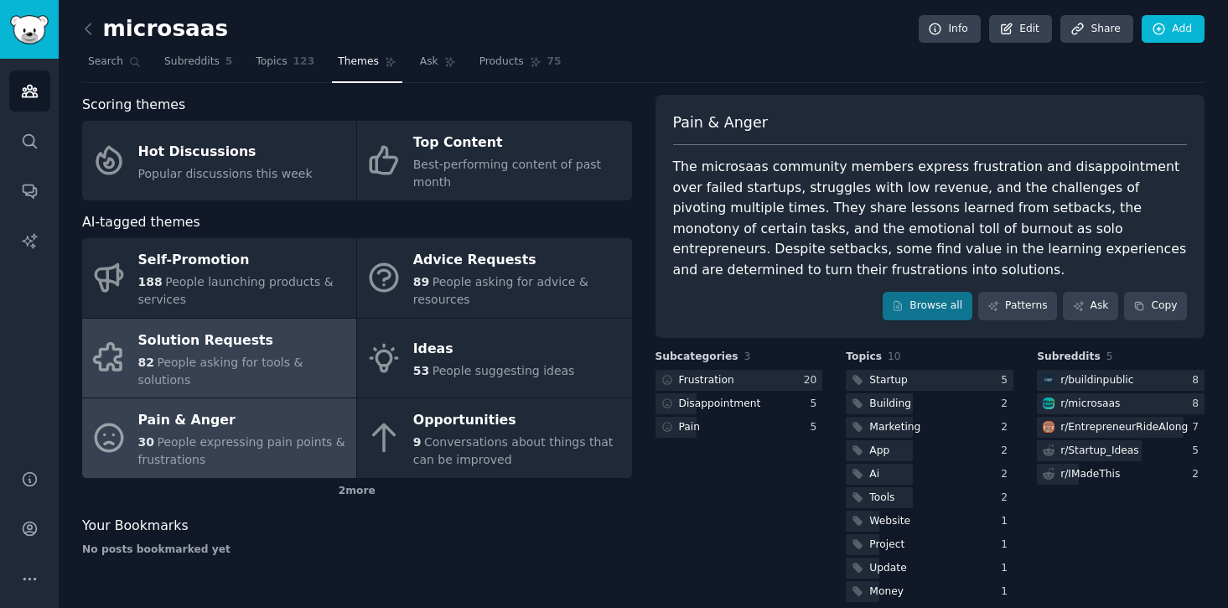
click at [283, 354] on div "82 People asking for tools & solutions" at bounding box center [243, 371] width 210 height 35
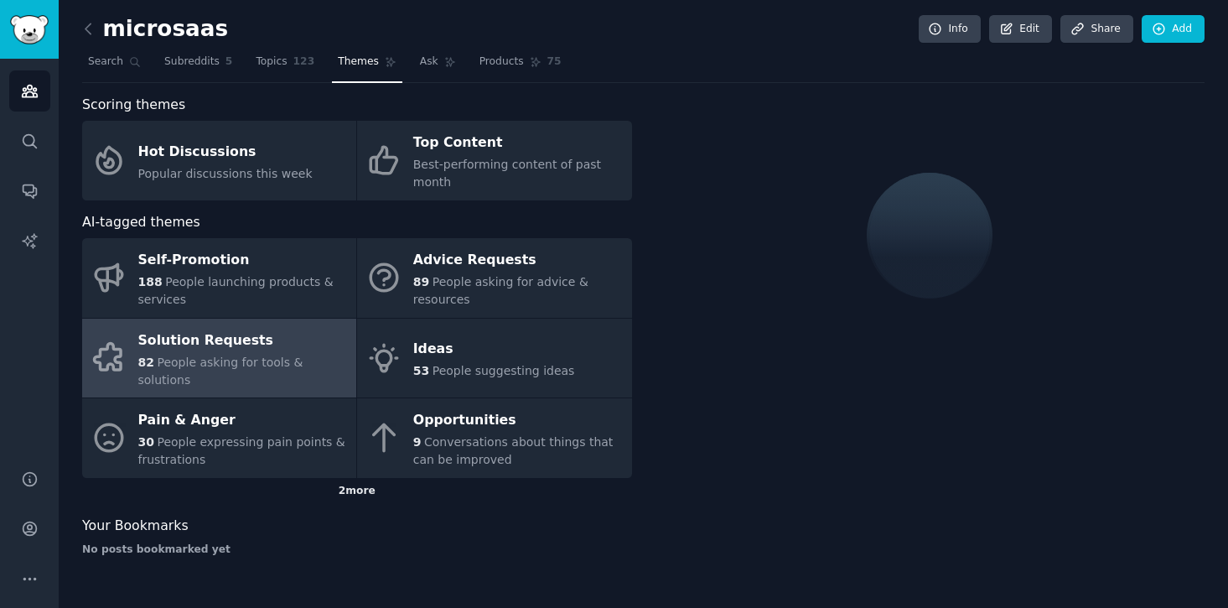
click at [335, 478] on div "2 more" at bounding box center [357, 491] width 550 height 27
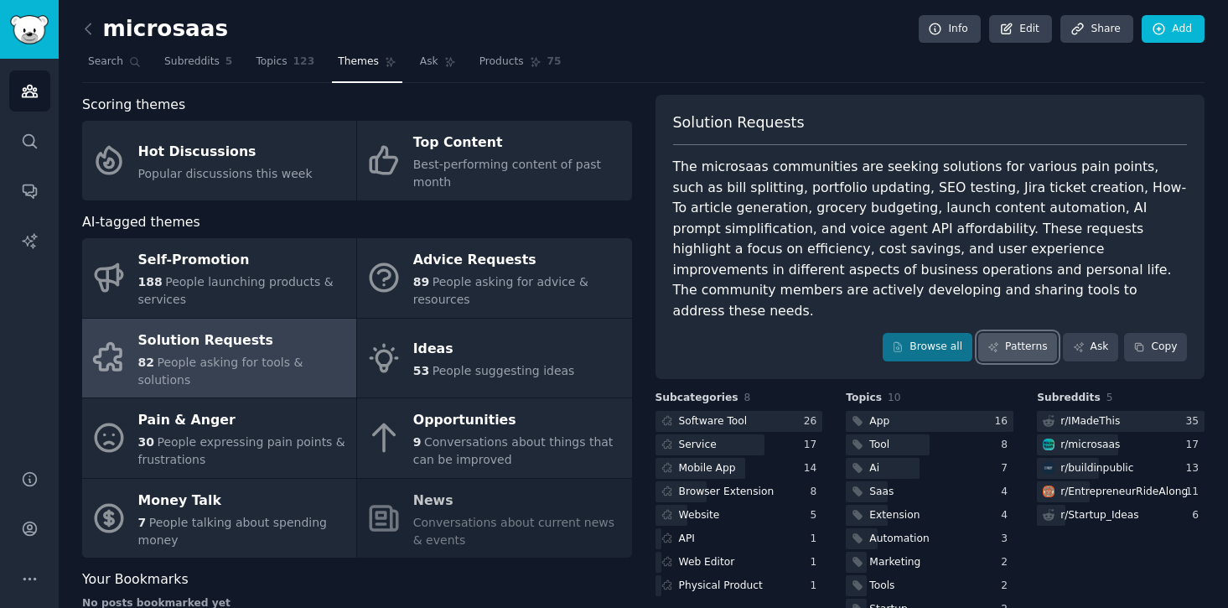
click at [1008, 333] on link "Patterns" at bounding box center [1017, 347] width 79 height 29
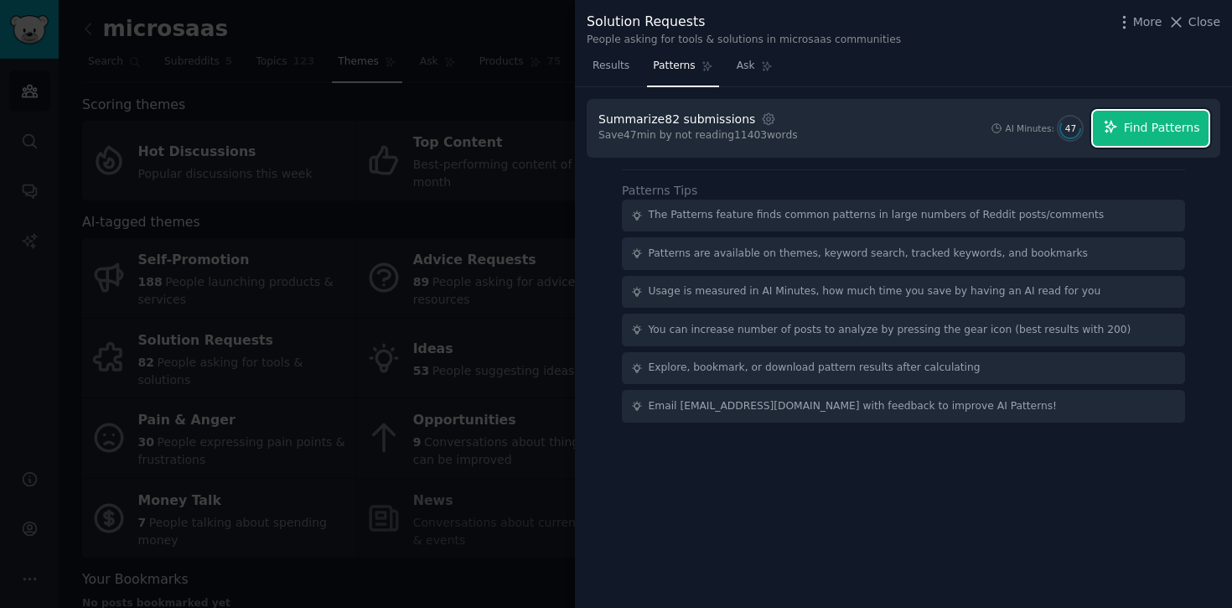
click at [1133, 123] on span "Find Patterns" at bounding box center [1162, 128] width 76 height 18
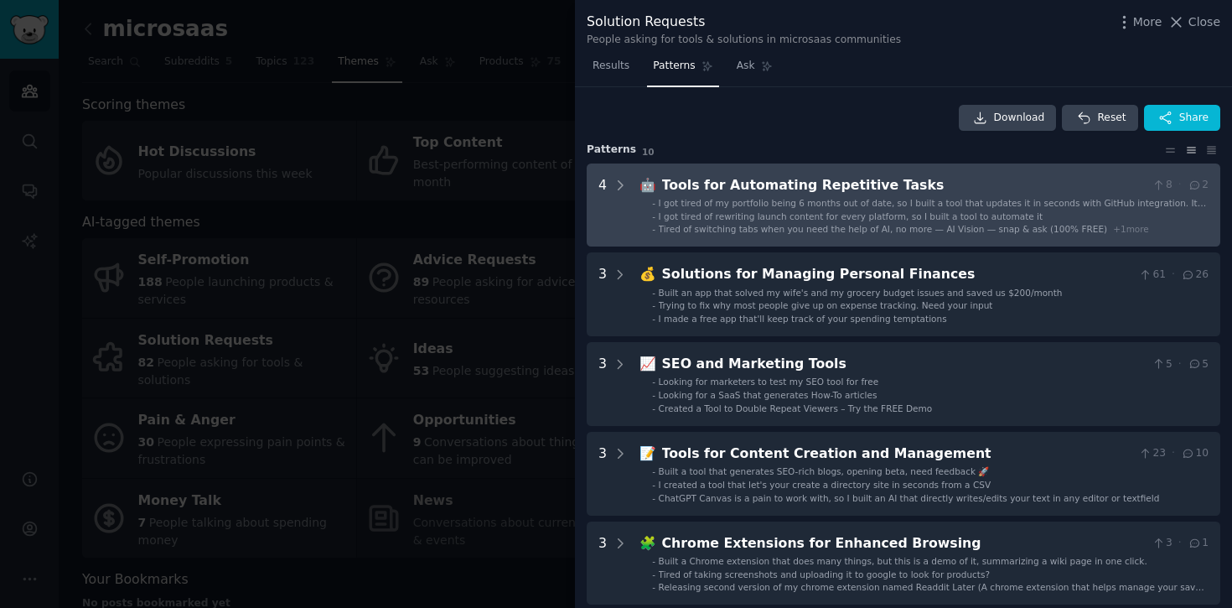
click at [946, 215] on span "I got tired of rewriting launch content for every platform, so I built a tool t…" at bounding box center [851, 216] width 385 height 10
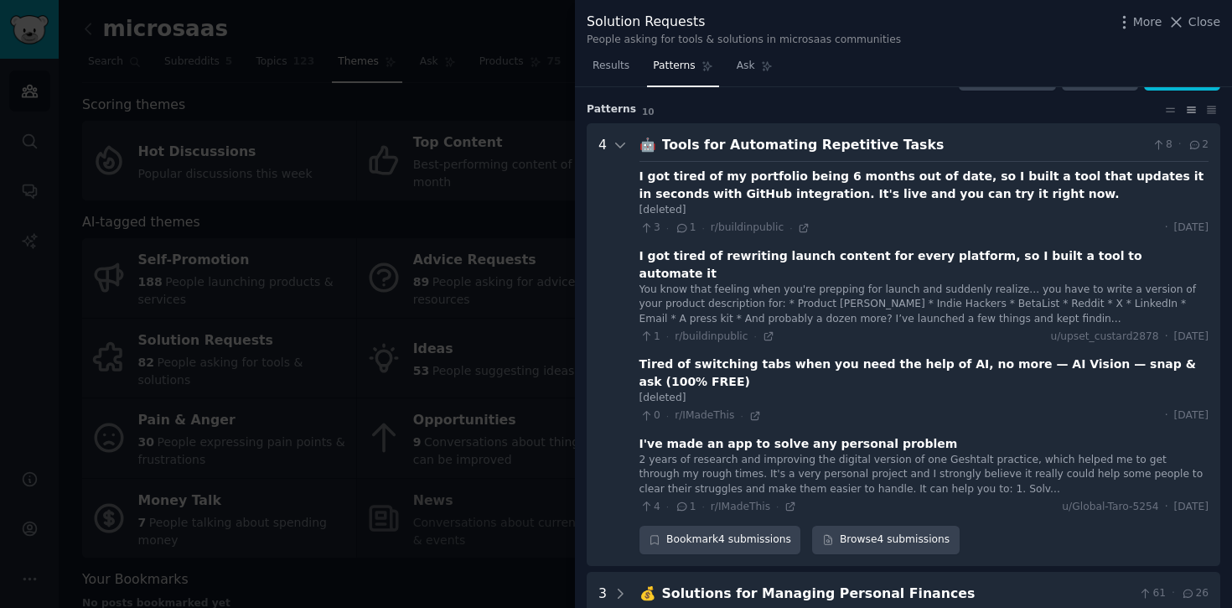
scroll to position [76, 0]
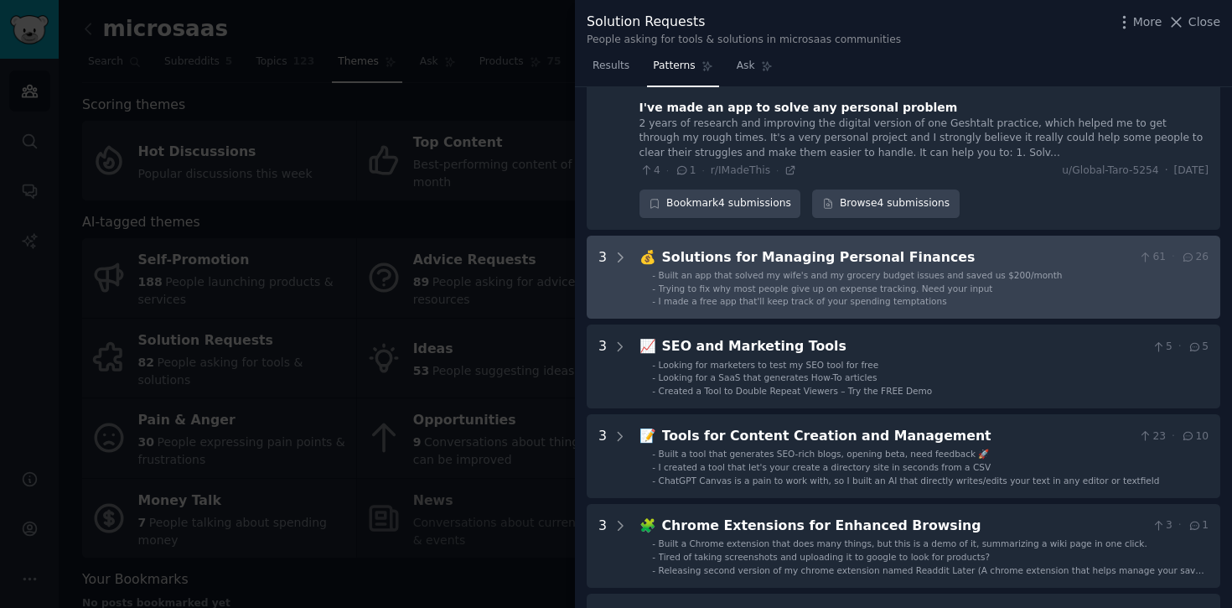
click at [854, 283] on span "Trying to fix why most people give up on expense tracking. Need your input" at bounding box center [826, 288] width 335 height 10
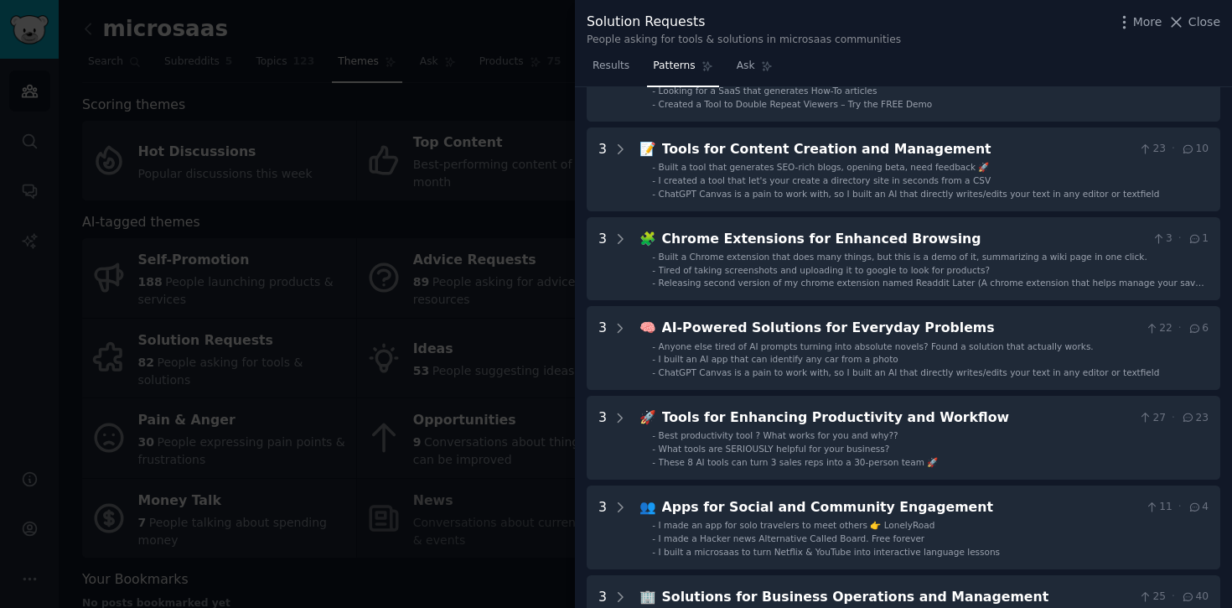
scroll to position [930, 0]
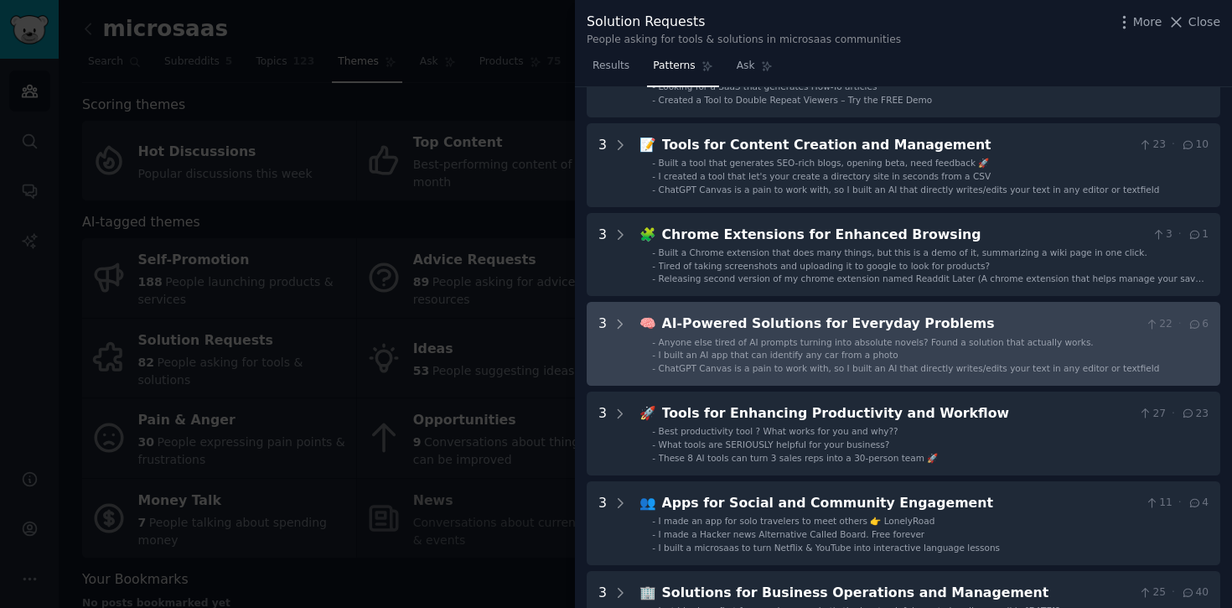
click at [842, 337] on span "Anyone else tired of AI prompts turning into absolute novels? Found a solution …" at bounding box center [876, 342] width 435 height 10
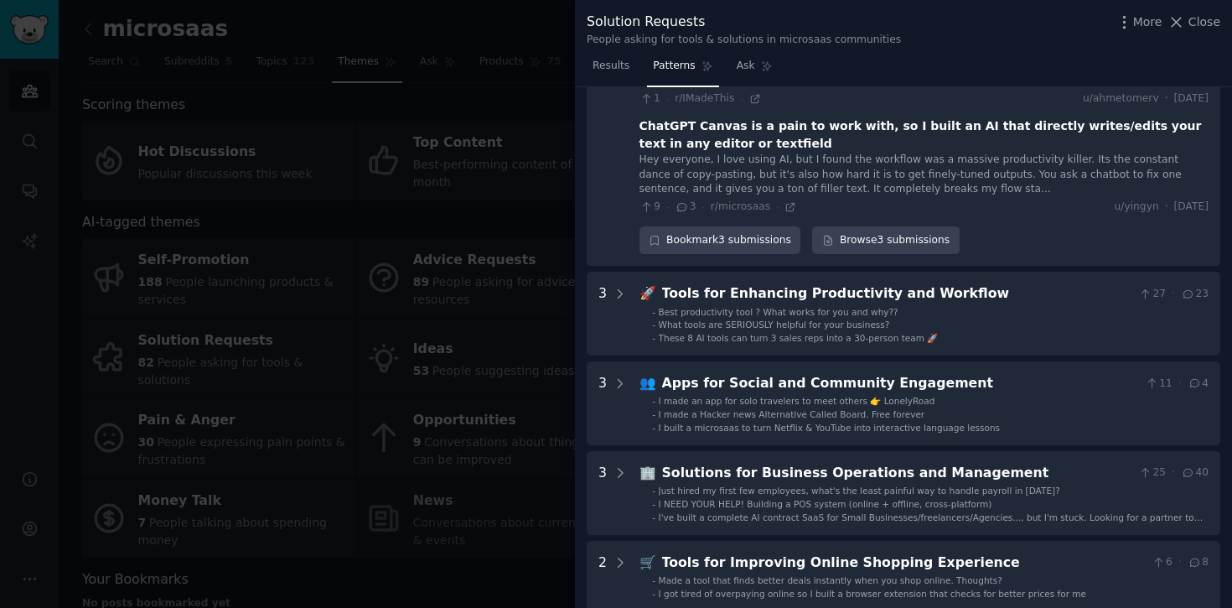
scroll to position [1349, 0]
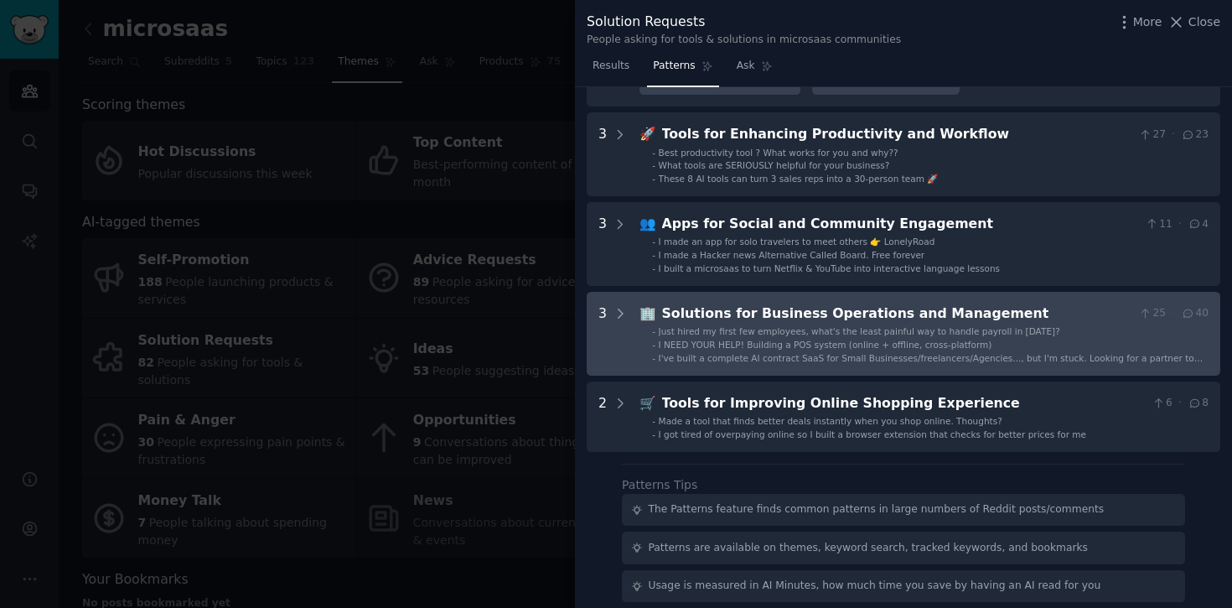
click at [801, 304] on div "Solutions for Business Operations and Management" at bounding box center [897, 314] width 470 height 21
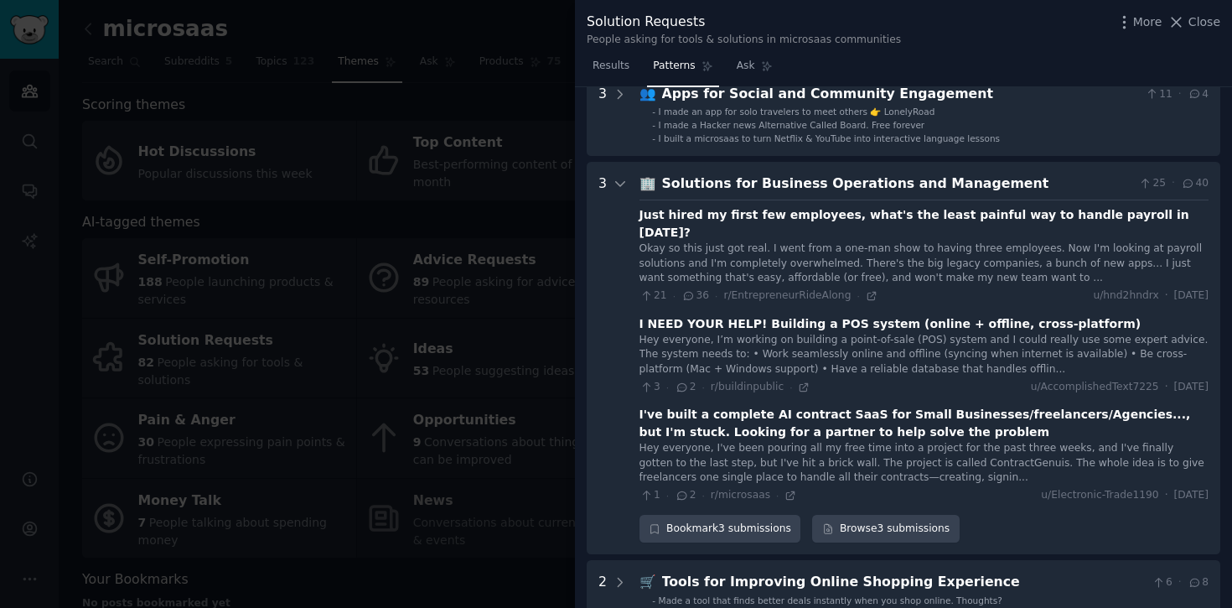
scroll to position [1626, 0]
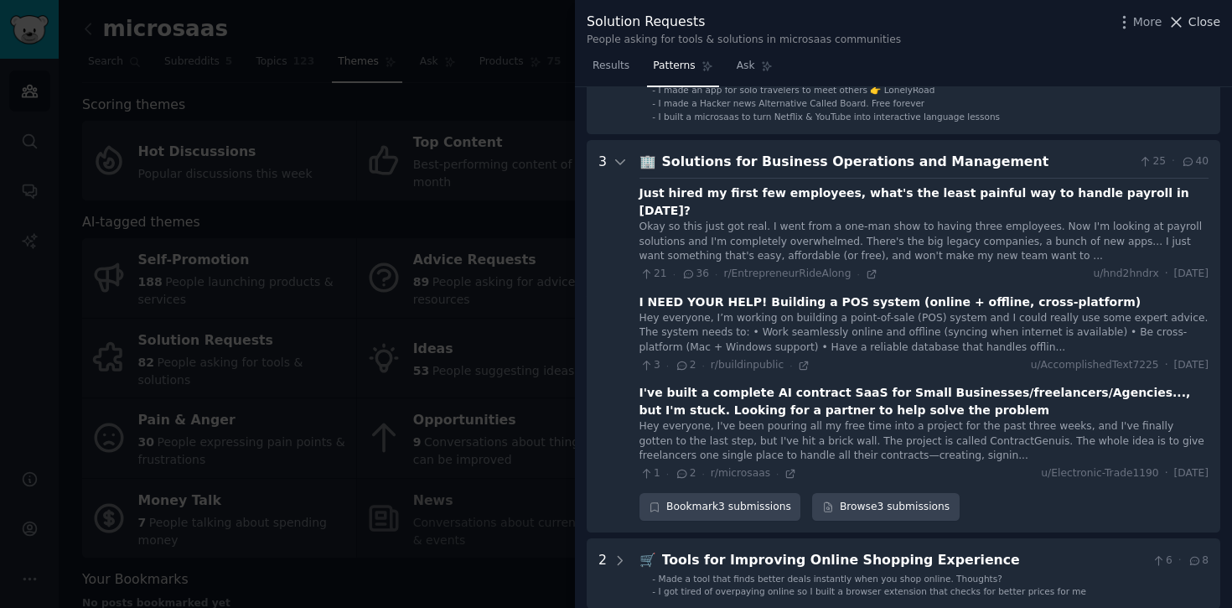
click at [1192, 23] on span "Close" at bounding box center [1205, 22] width 32 height 18
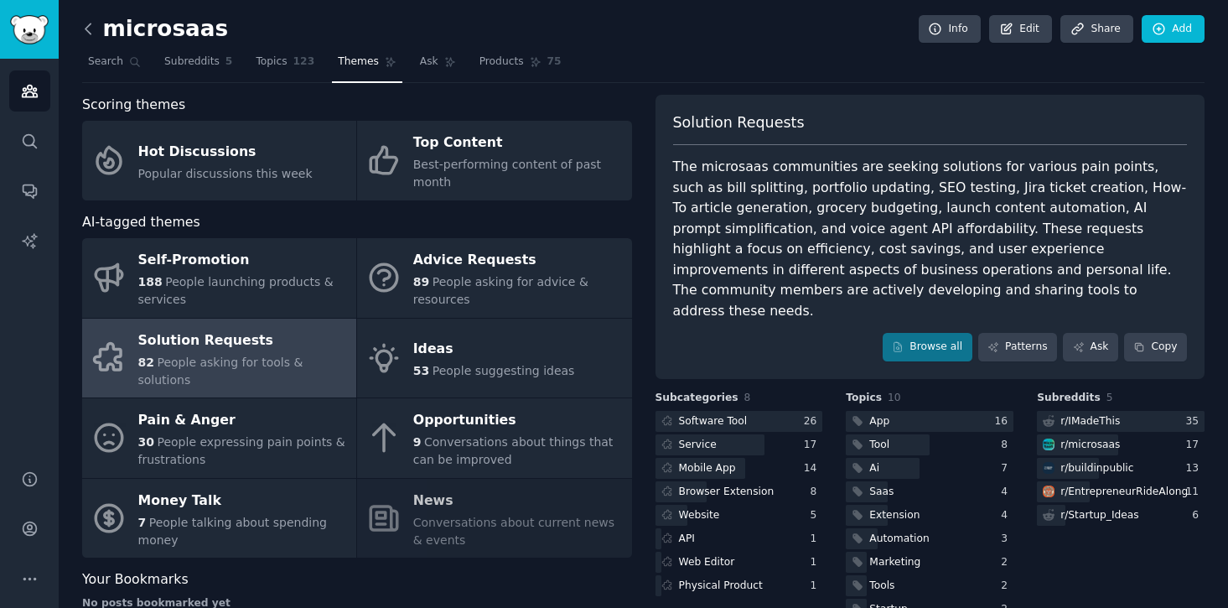
click at [82, 26] on icon at bounding box center [89, 29] width 18 height 18
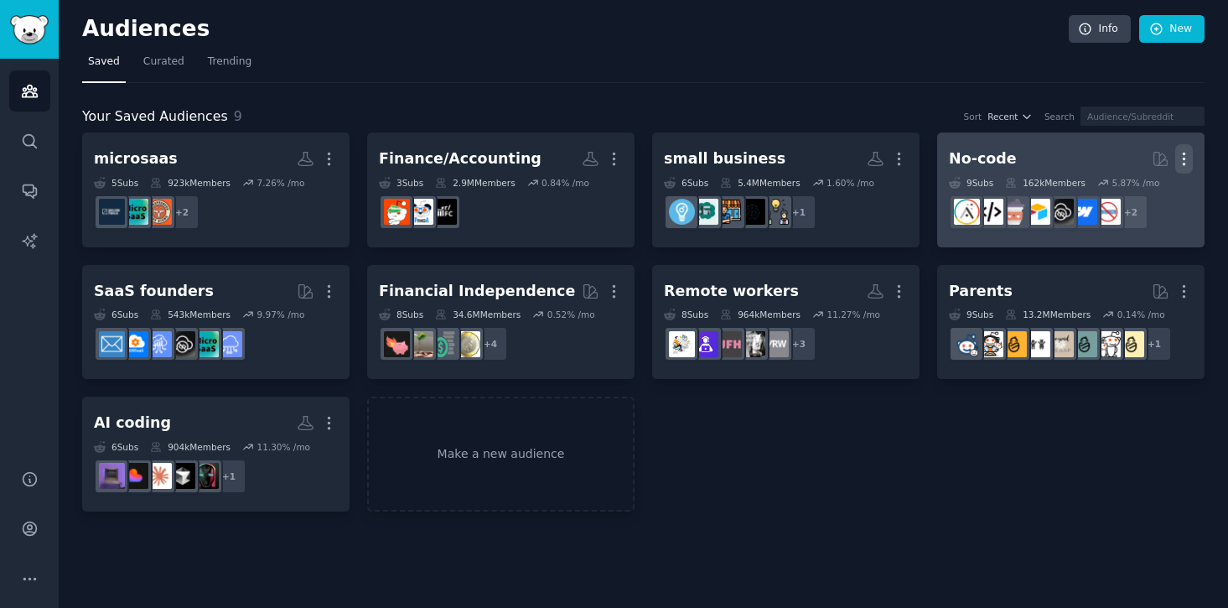
click at [1186, 148] on button "More" at bounding box center [1184, 158] width 18 height 29
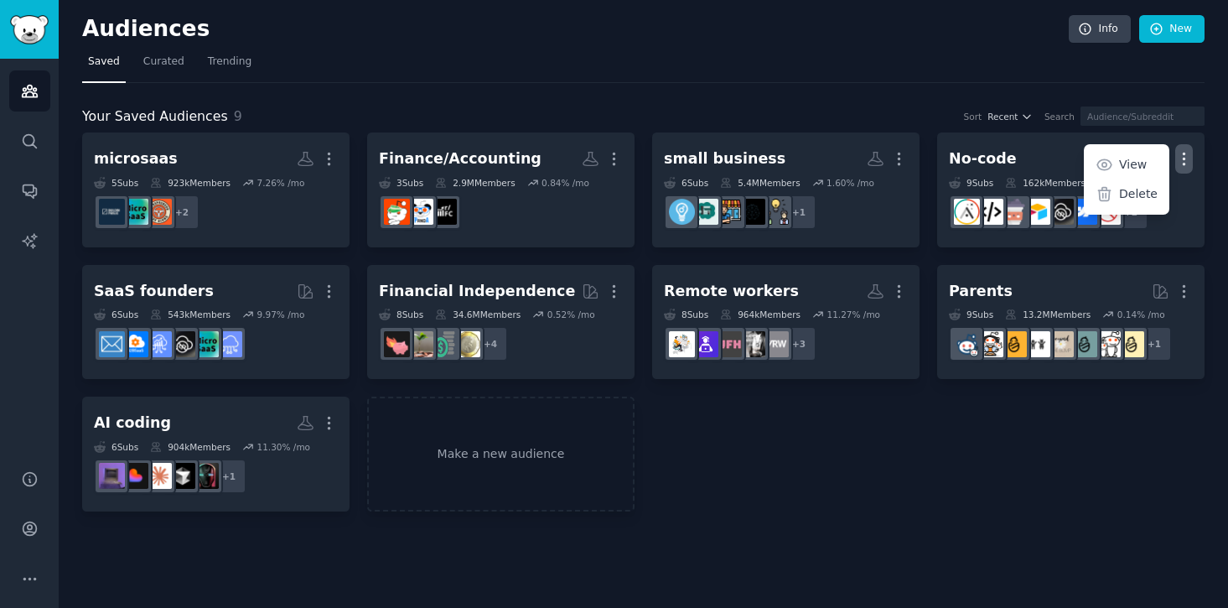
click at [752, 445] on div "microsaas More 5 Sub s 923k Members 7.26 % /mo + 2 Finance/Accounting More 3 Su…" at bounding box center [643, 321] width 1123 height 379
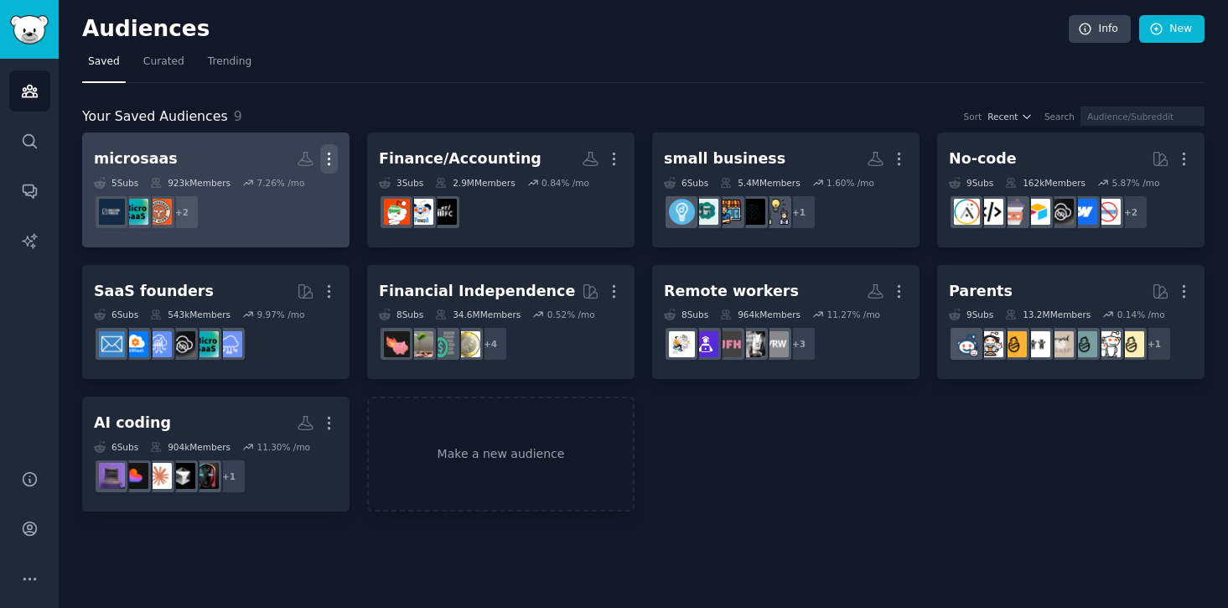
click at [335, 155] on icon "button" at bounding box center [329, 159] width 18 height 18
click at [299, 199] on p "Delete" at bounding box center [283, 194] width 39 height 18
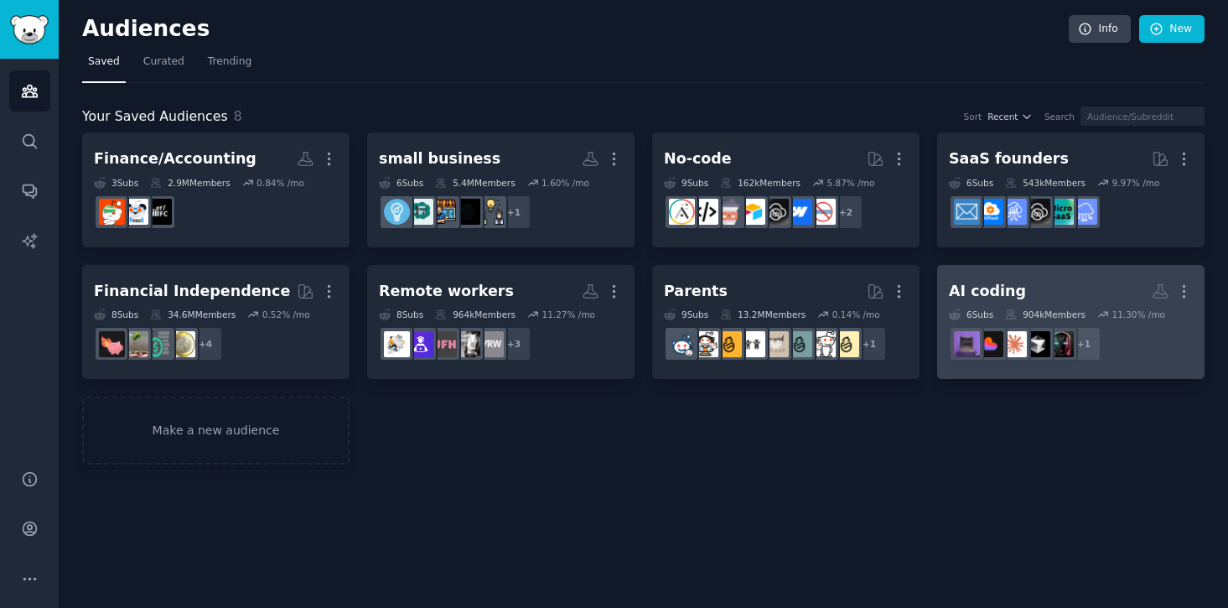
click at [1014, 291] on h2 "AI coding More" at bounding box center [1071, 291] width 244 height 29
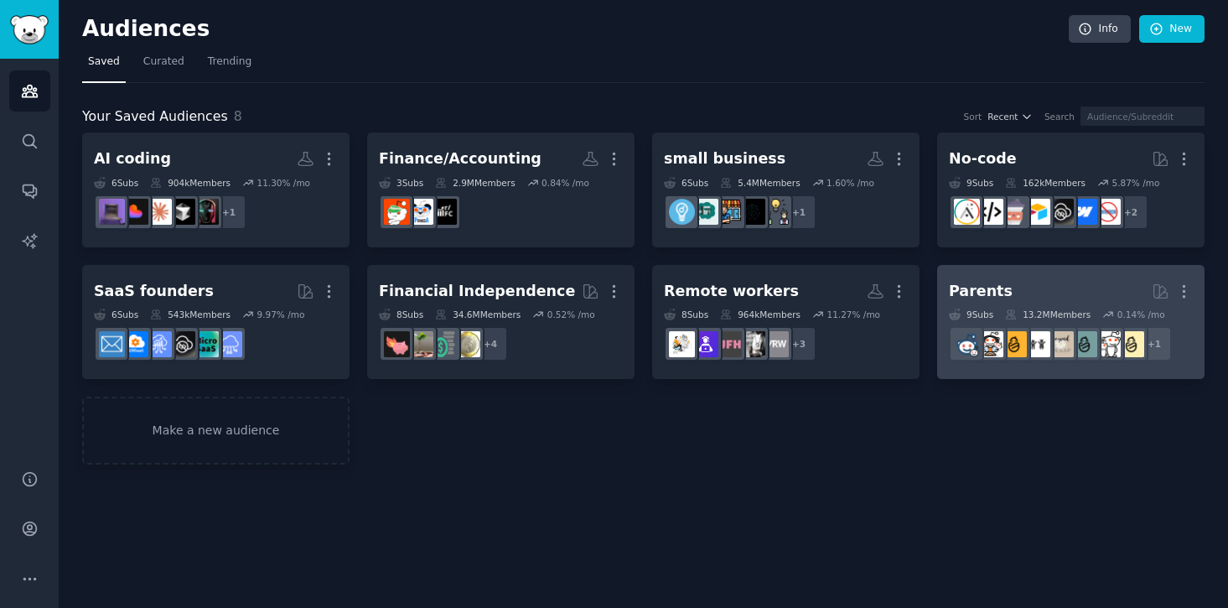
click at [958, 288] on div "Parents" at bounding box center [981, 291] width 64 height 21
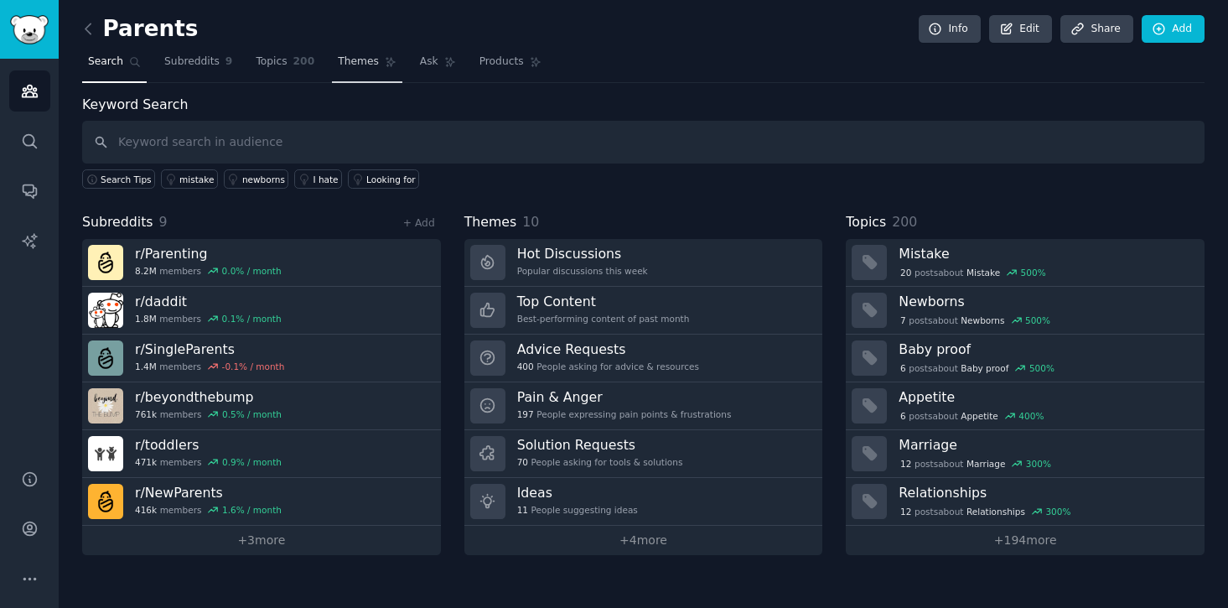
click at [376, 62] on link "Themes" at bounding box center [367, 66] width 70 height 34
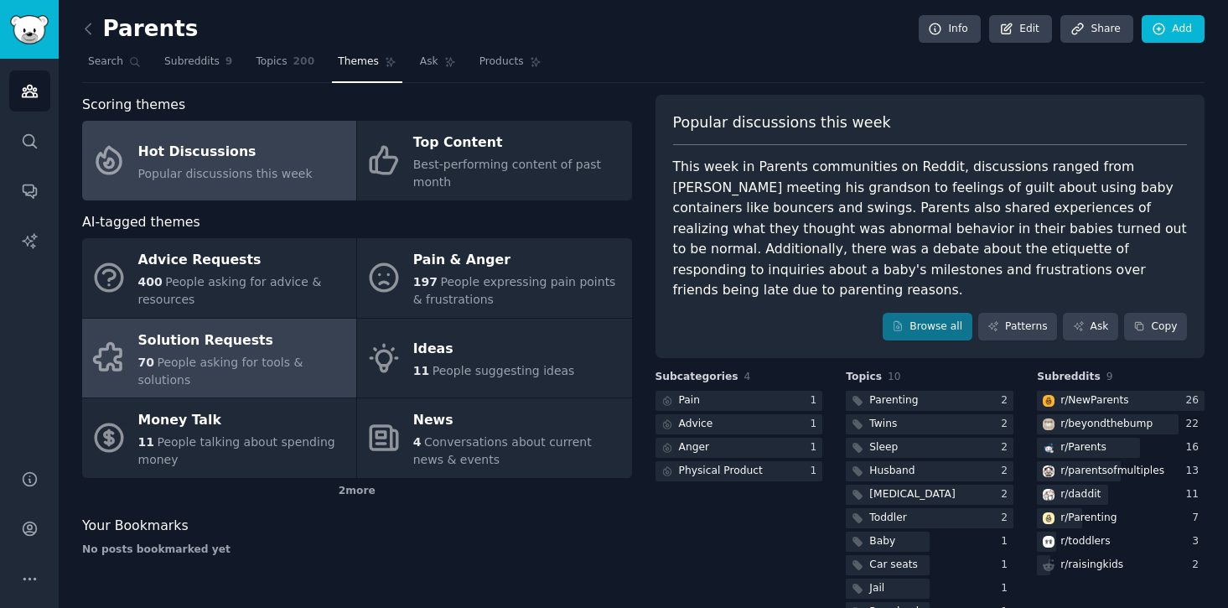
click at [205, 367] on span "People asking for tools & solutions" at bounding box center [220, 370] width 165 height 31
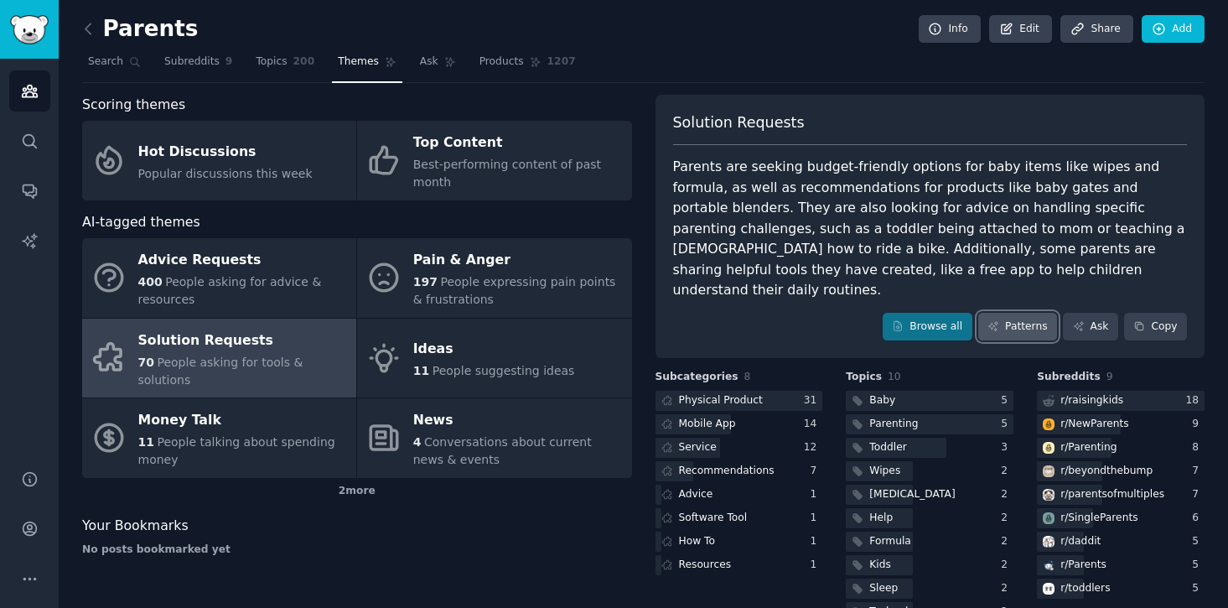
click at [991, 322] on icon at bounding box center [992, 326] width 9 height 9
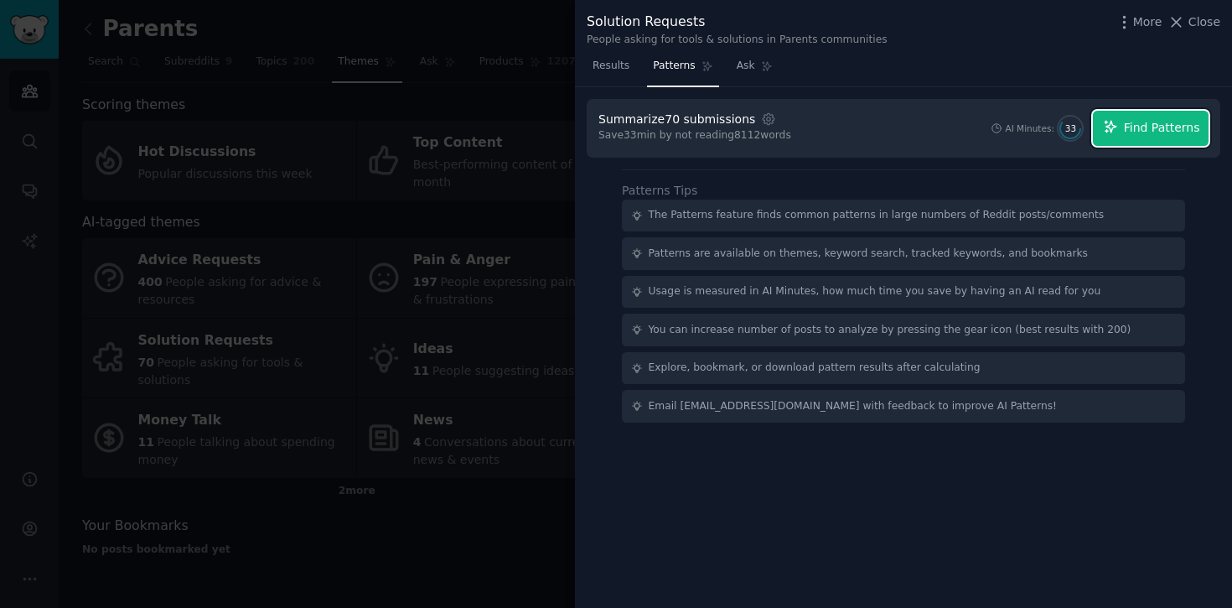
click at [1152, 117] on button "Find Patterns" at bounding box center [1151, 128] width 116 height 35
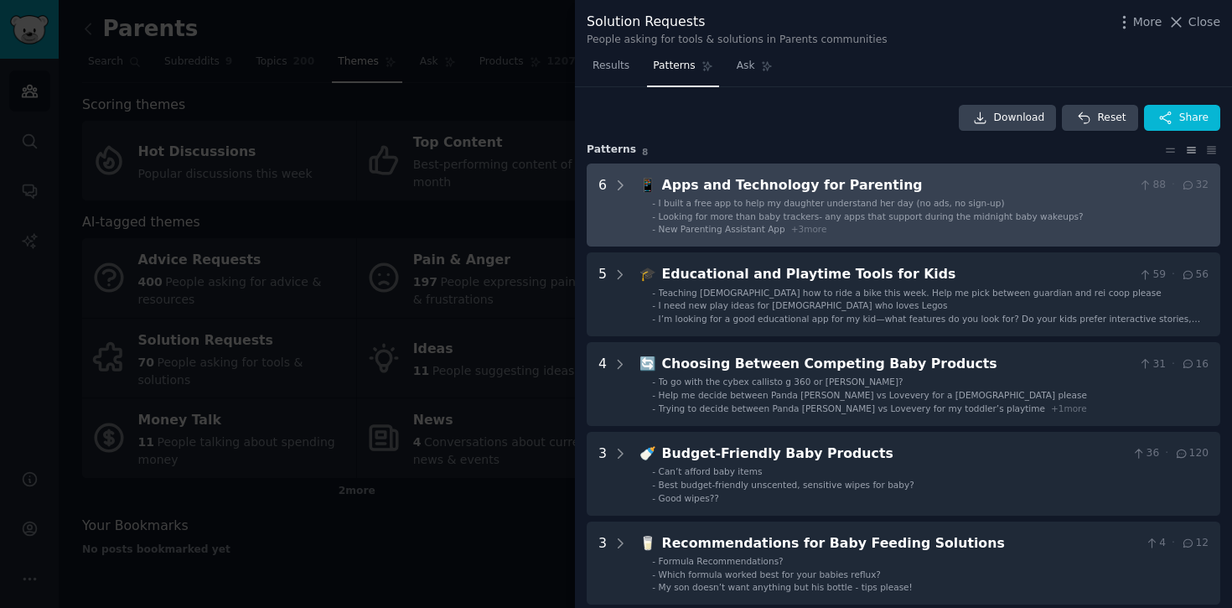
click at [760, 202] on span "I built a free app to help my daughter understand her day (no ads, no sign-up)" at bounding box center [832, 203] width 346 height 10
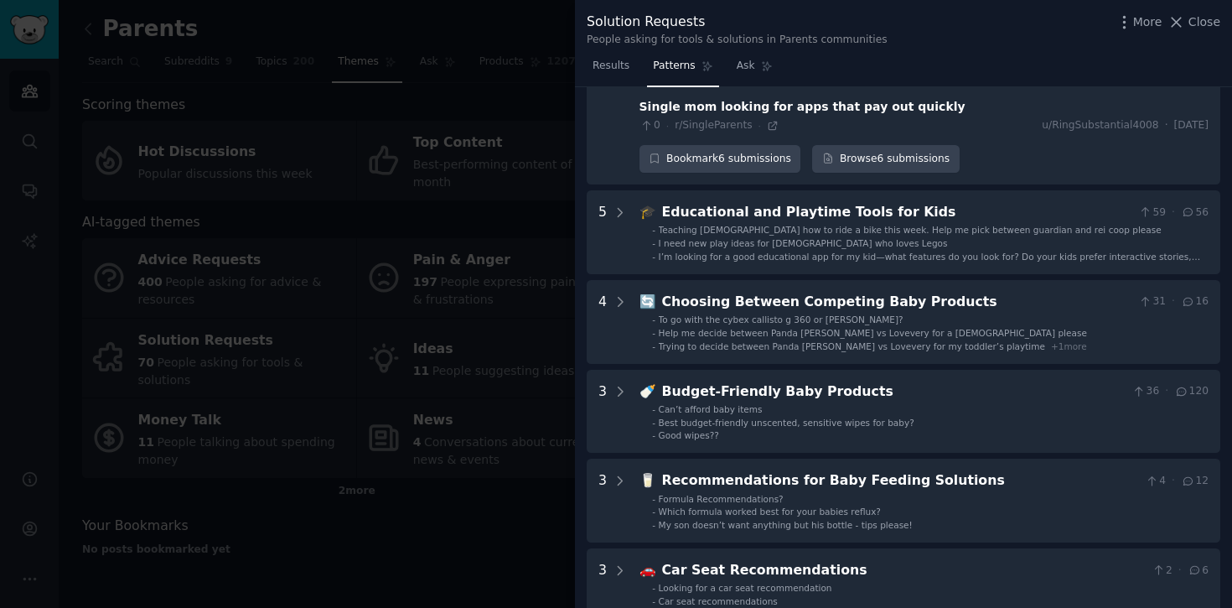
scroll to position [558, 0]
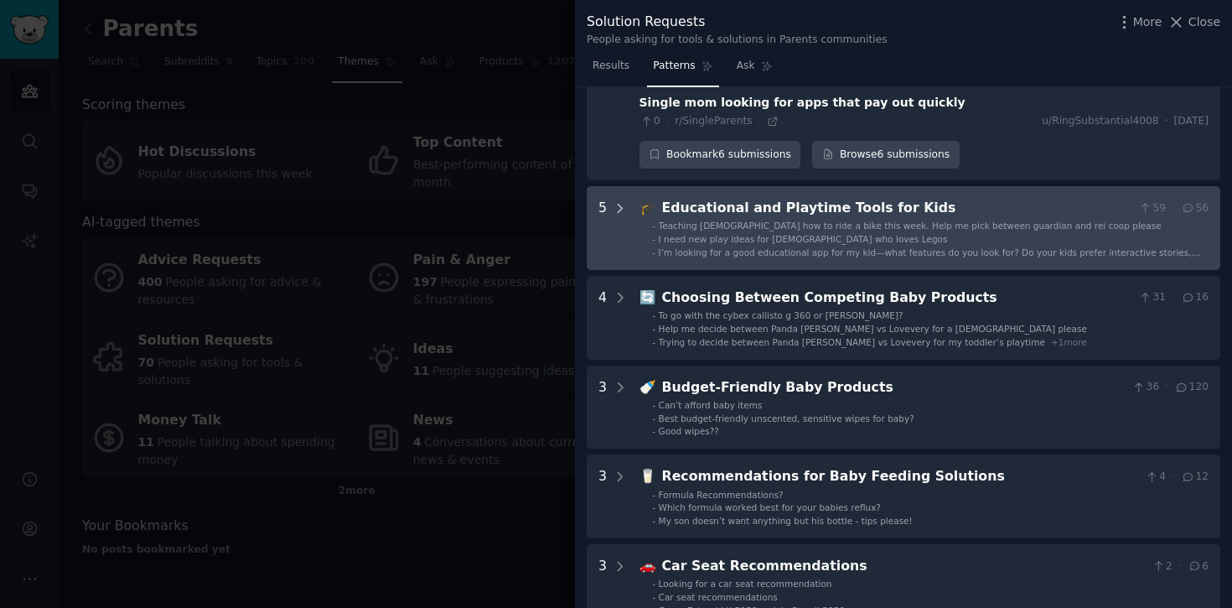
click at [614, 201] on icon at bounding box center [620, 208] width 15 height 15
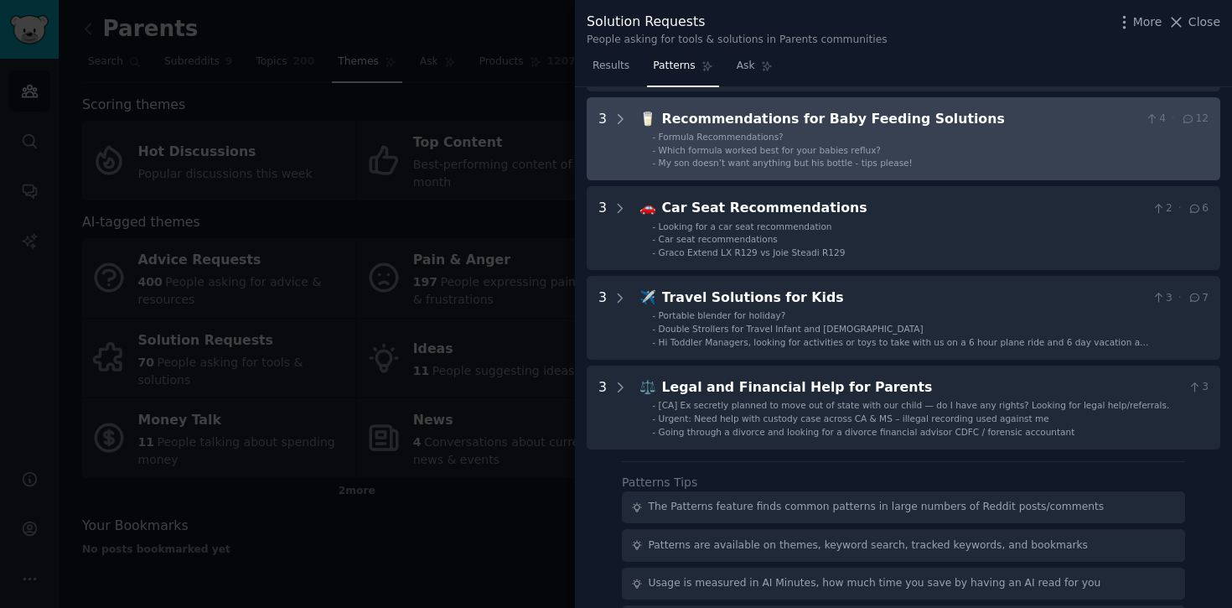
scroll to position [1383, 0]
